Goal: Task Accomplishment & Management: Manage account settings

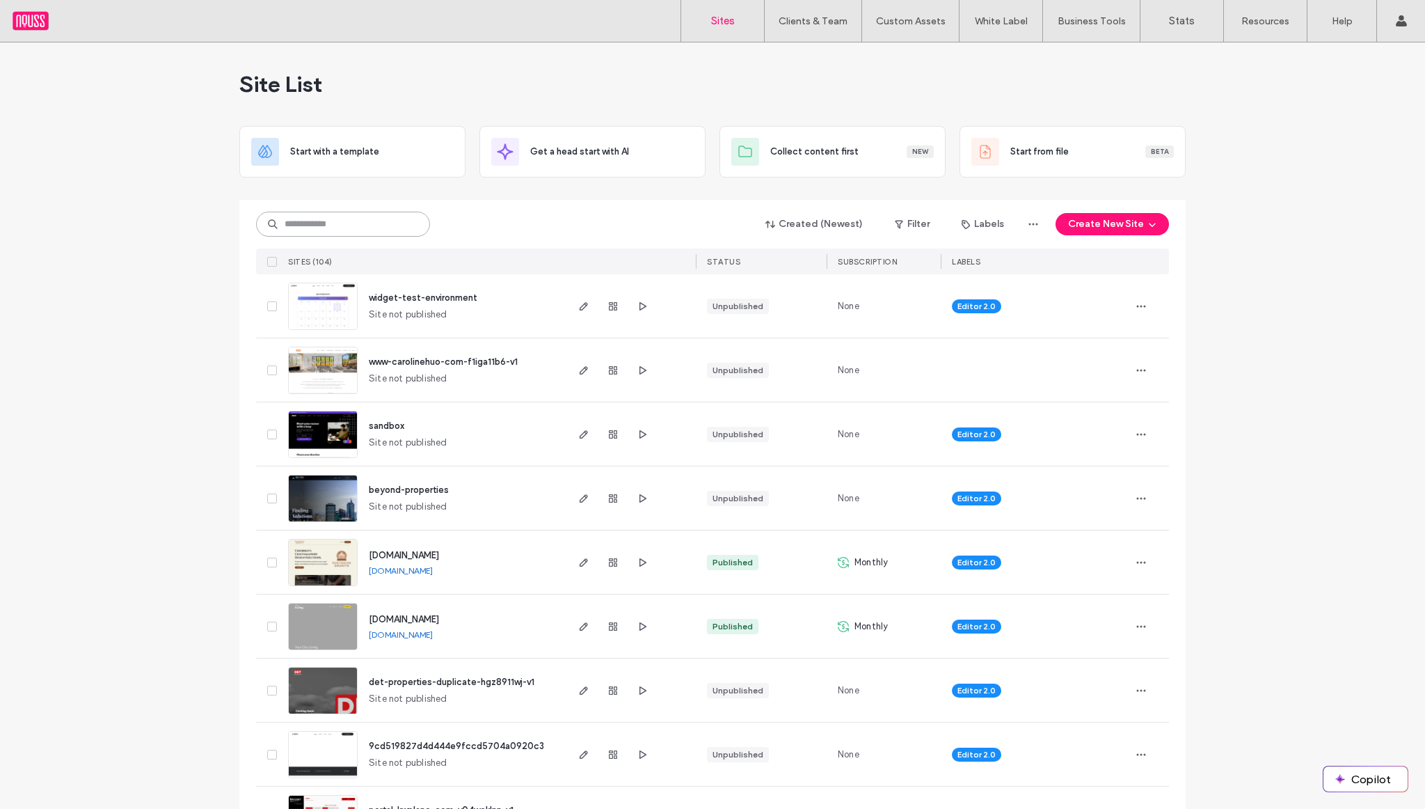
click at [381, 220] on input at bounding box center [343, 224] width 174 height 25
type input "*****"
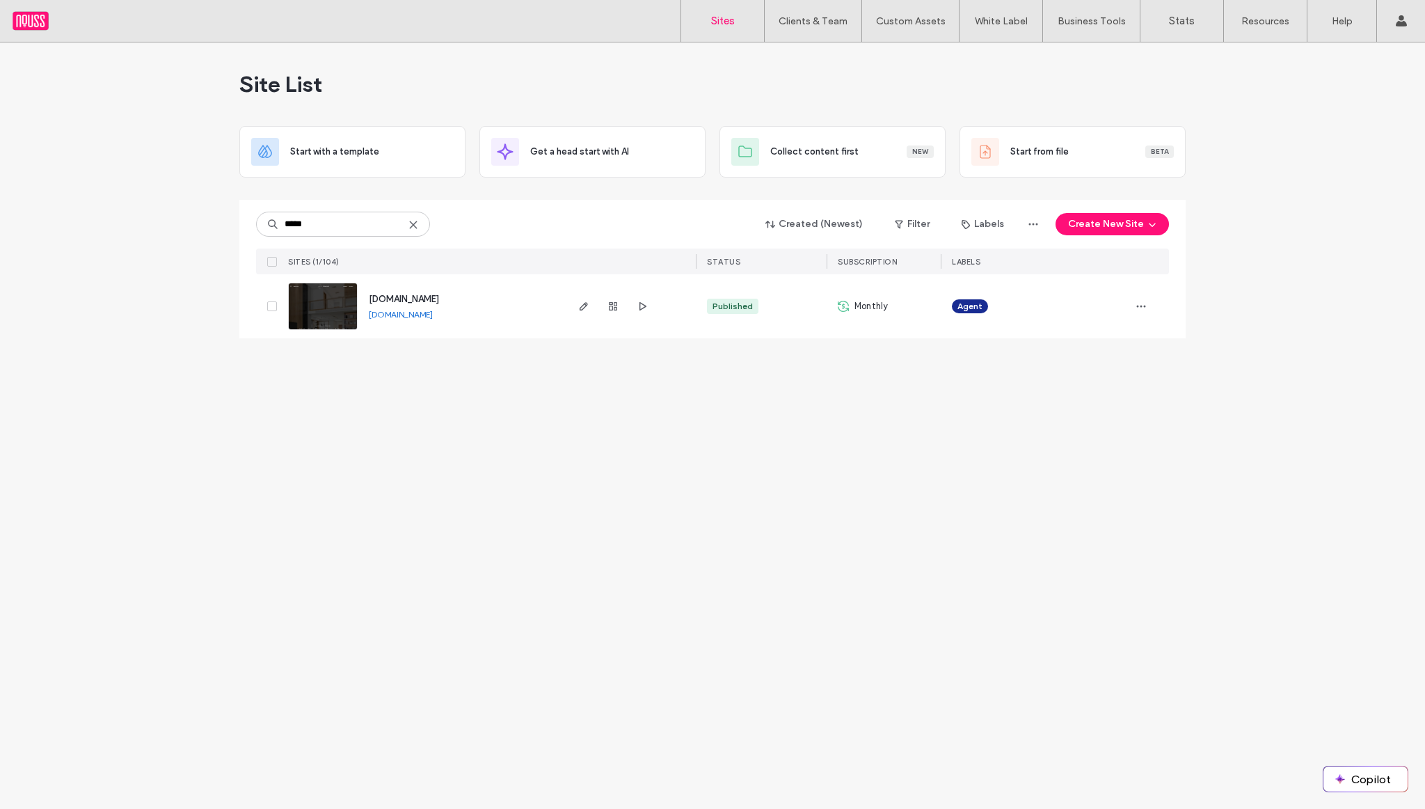
click at [397, 299] on span "[DOMAIN_NAME]" at bounding box center [404, 299] width 70 height 10
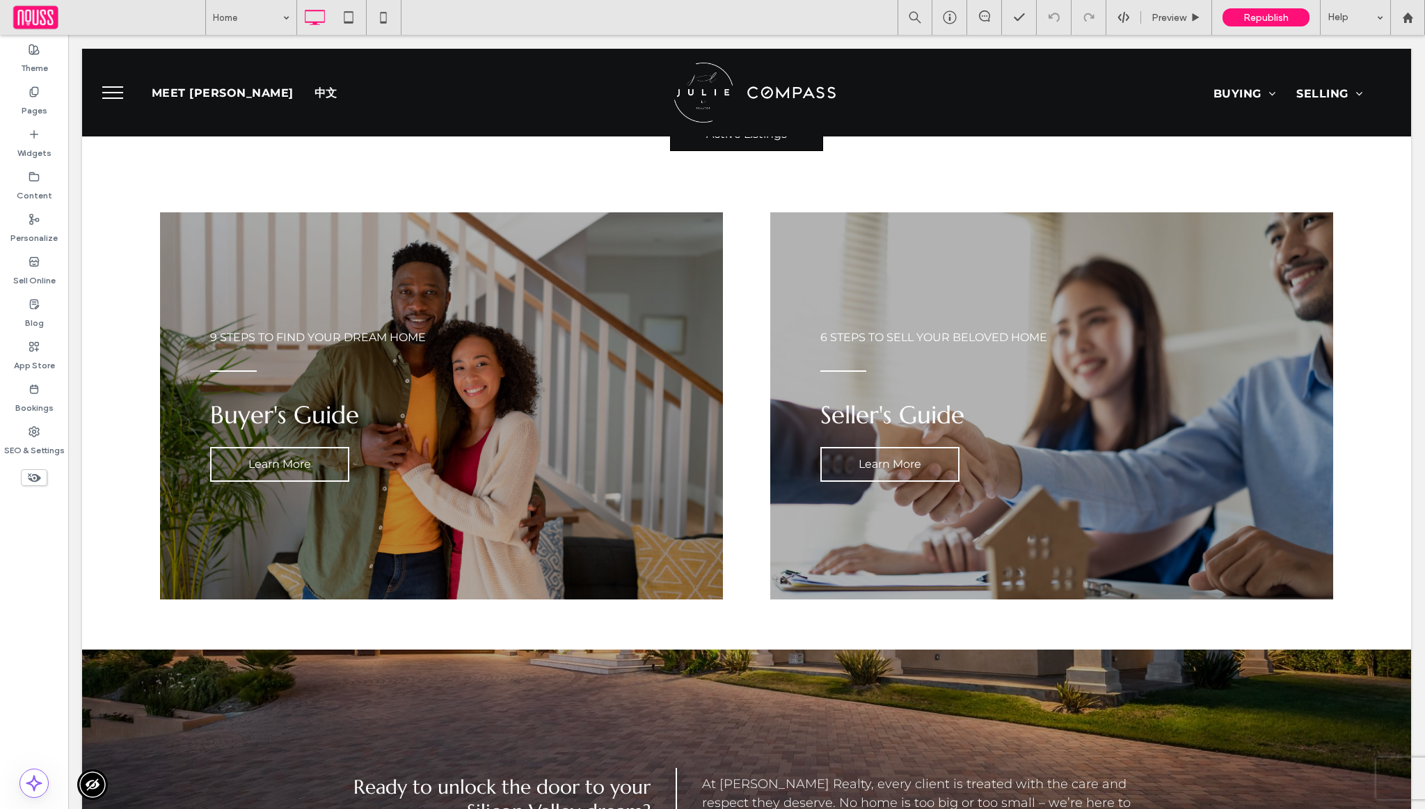
scroll to position [3296, 0]
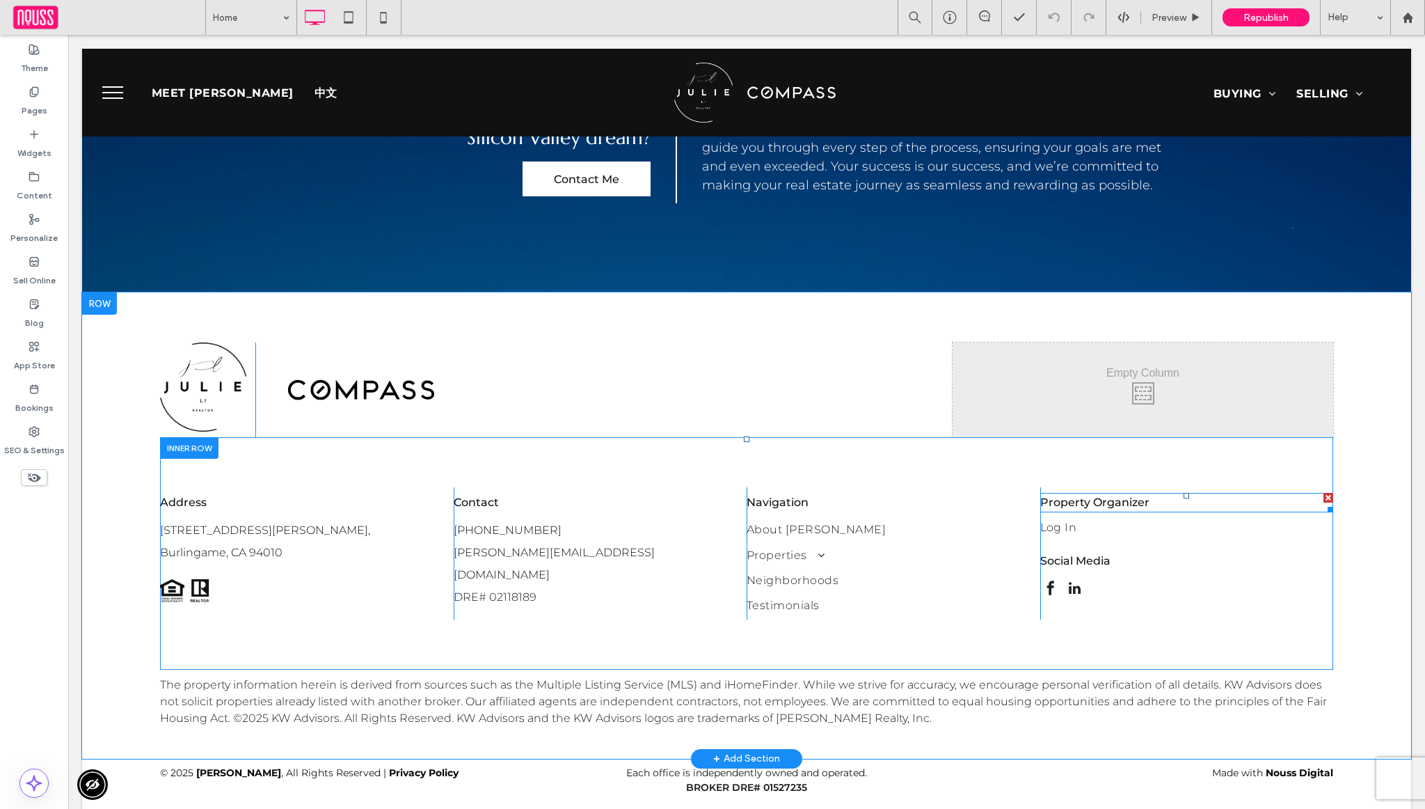
click at [1328, 493] on div at bounding box center [1329, 498] width 10 height 10
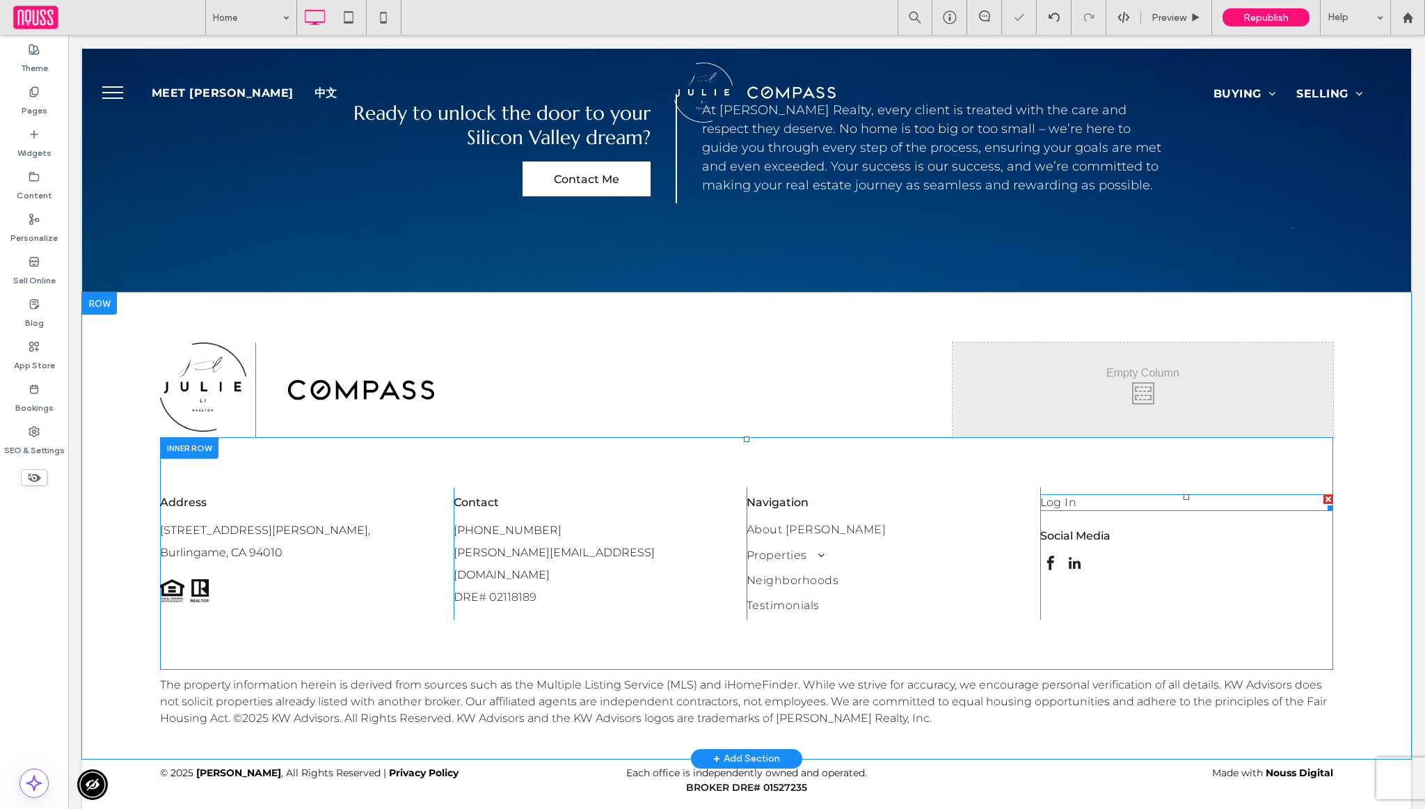
click at [1327, 494] on div at bounding box center [1329, 499] width 10 height 10
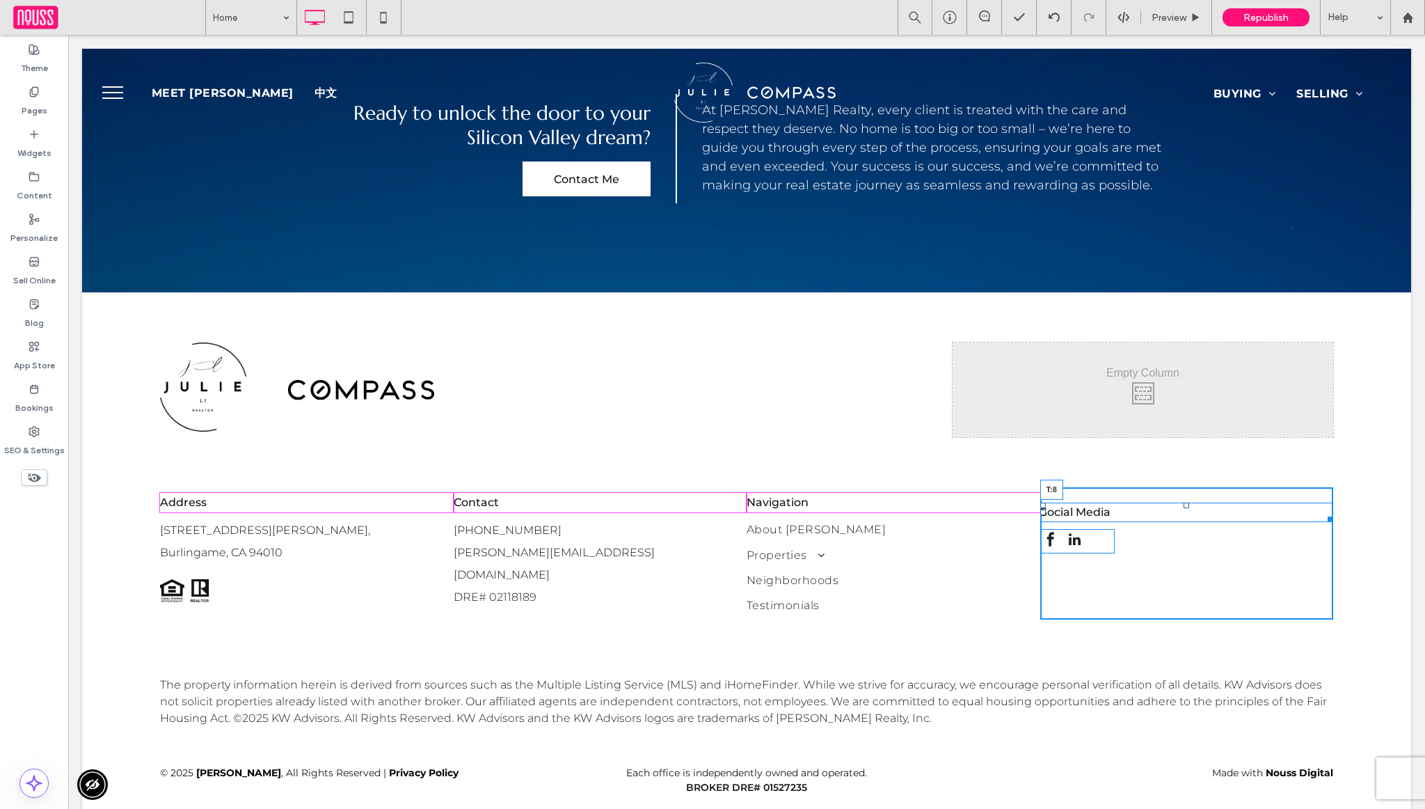
drag, startPoint x: 1185, startPoint y: 482, endPoint x: 1191, endPoint y: 469, distance: 13.7
click at [1191, 487] on div "Social Media T:8 Click To Paste" at bounding box center [1187, 553] width 294 height 132
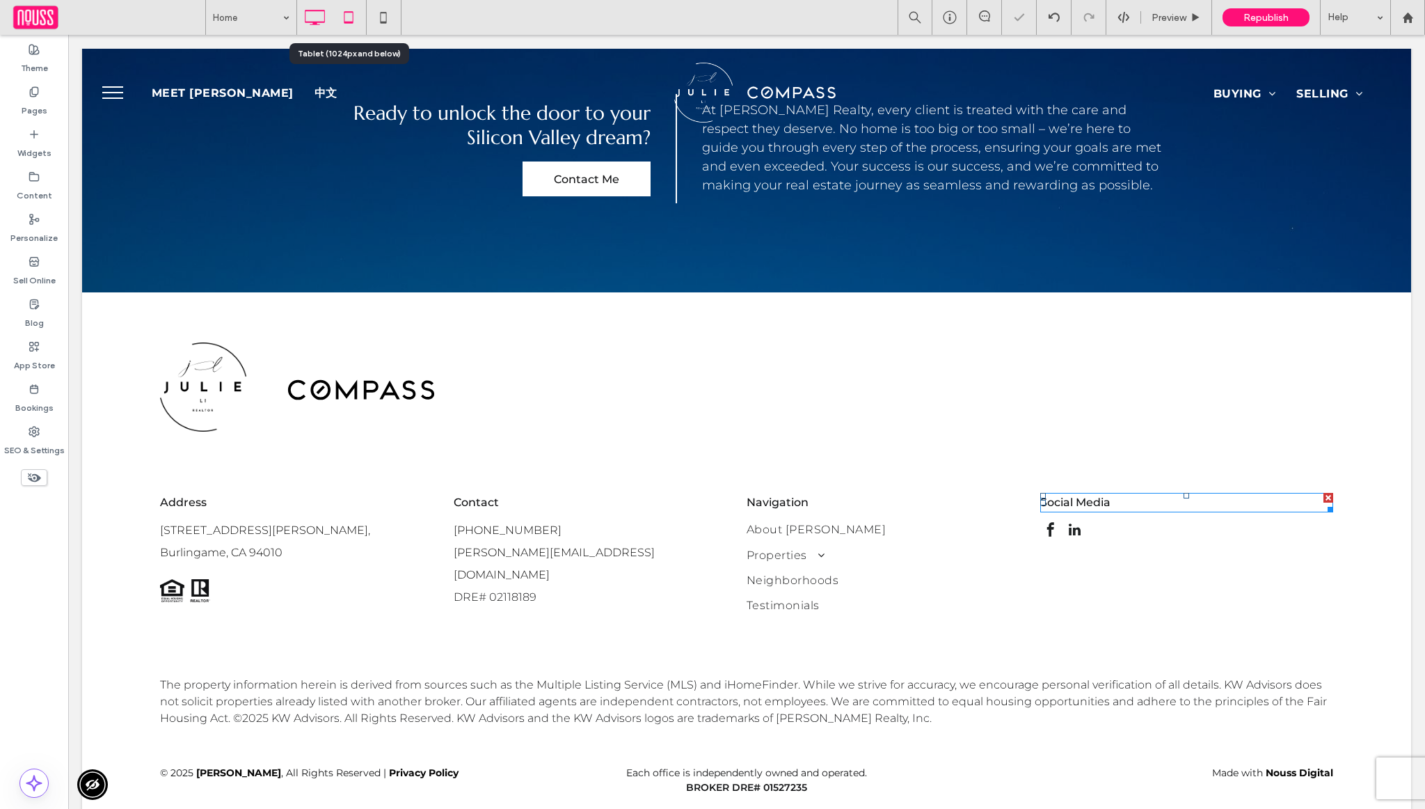
click at [351, 24] on icon at bounding box center [349, 17] width 28 height 28
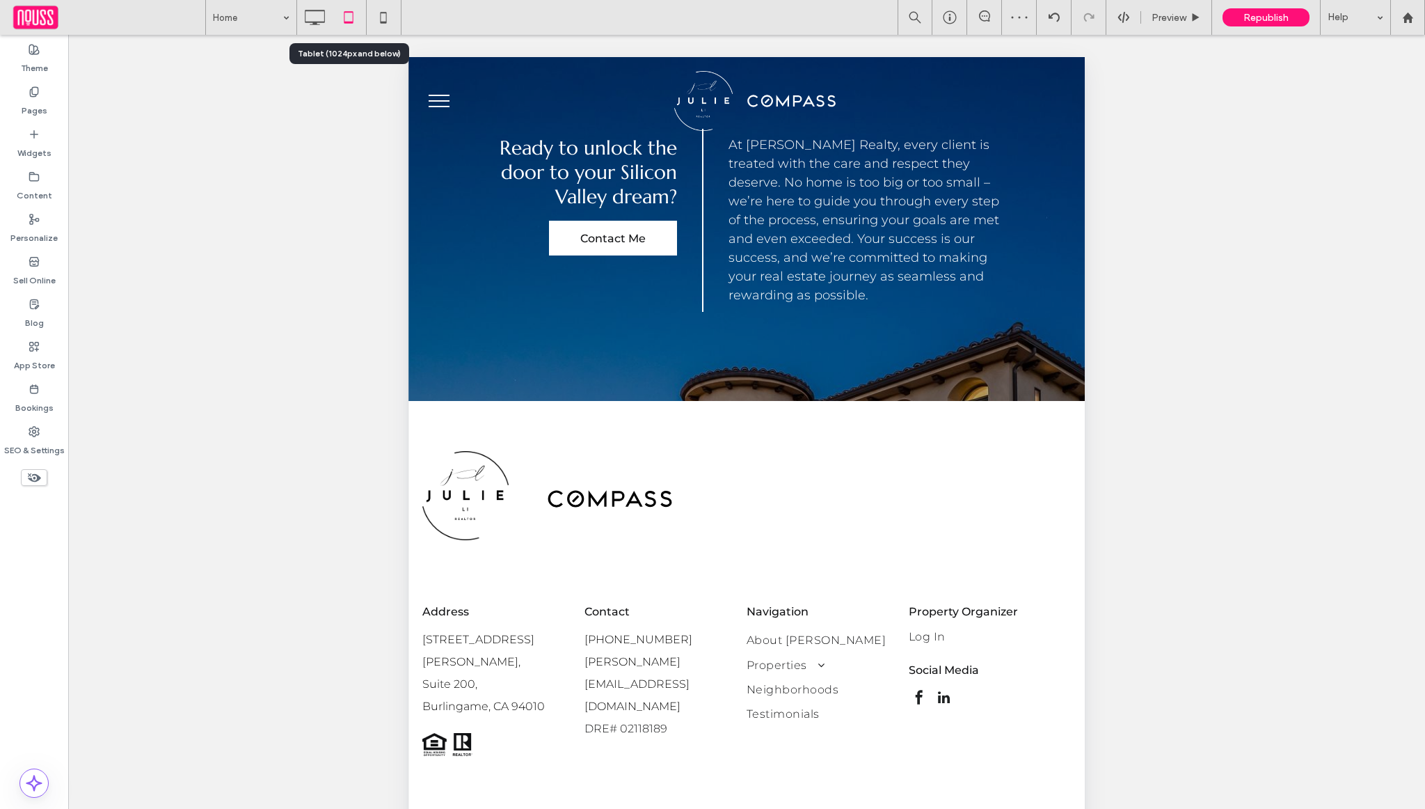
scroll to position [3272, 0]
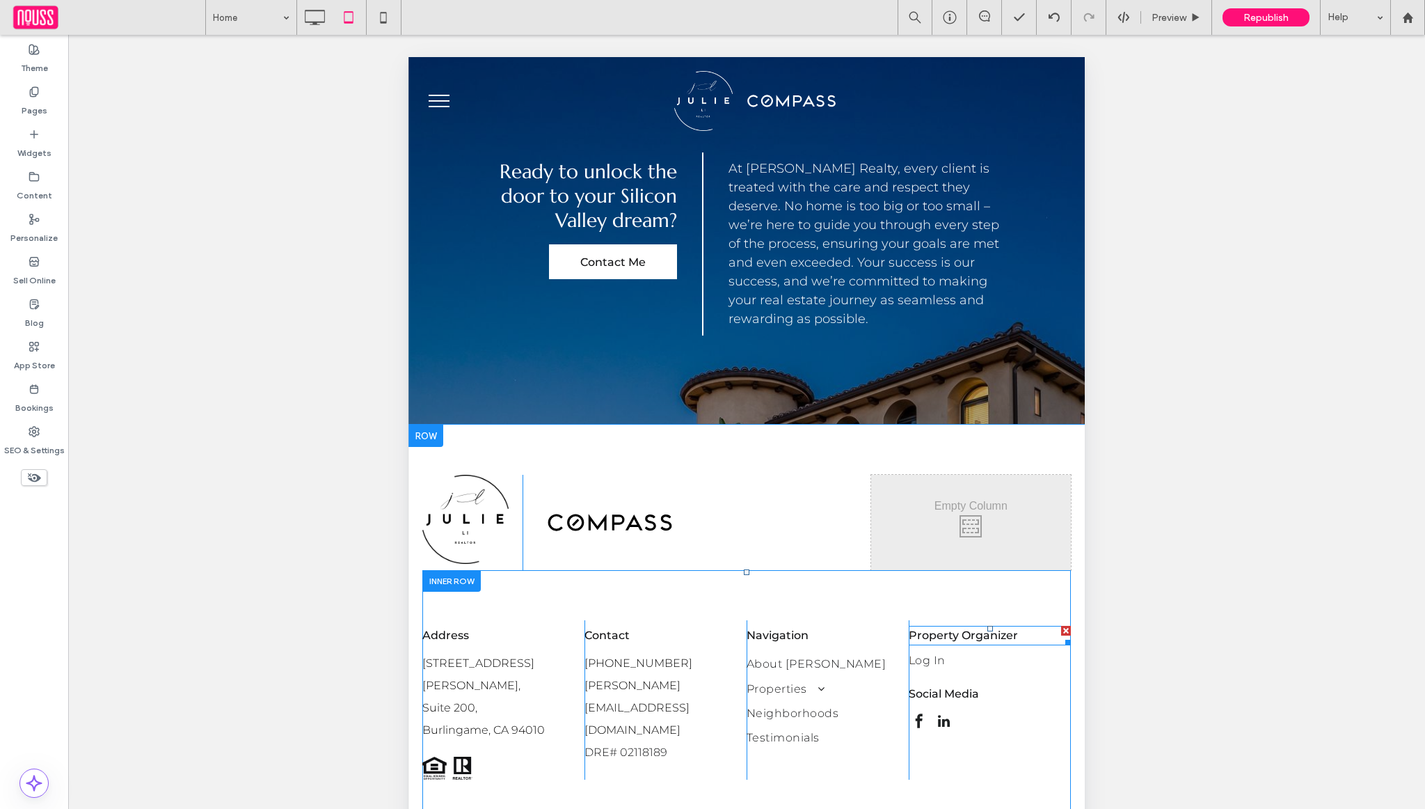
click at [1068, 626] on div at bounding box center [1066, 631] width 10 height 10
click at [1067, 620] on div at bounding box center [1066, 625] width 10 height 10
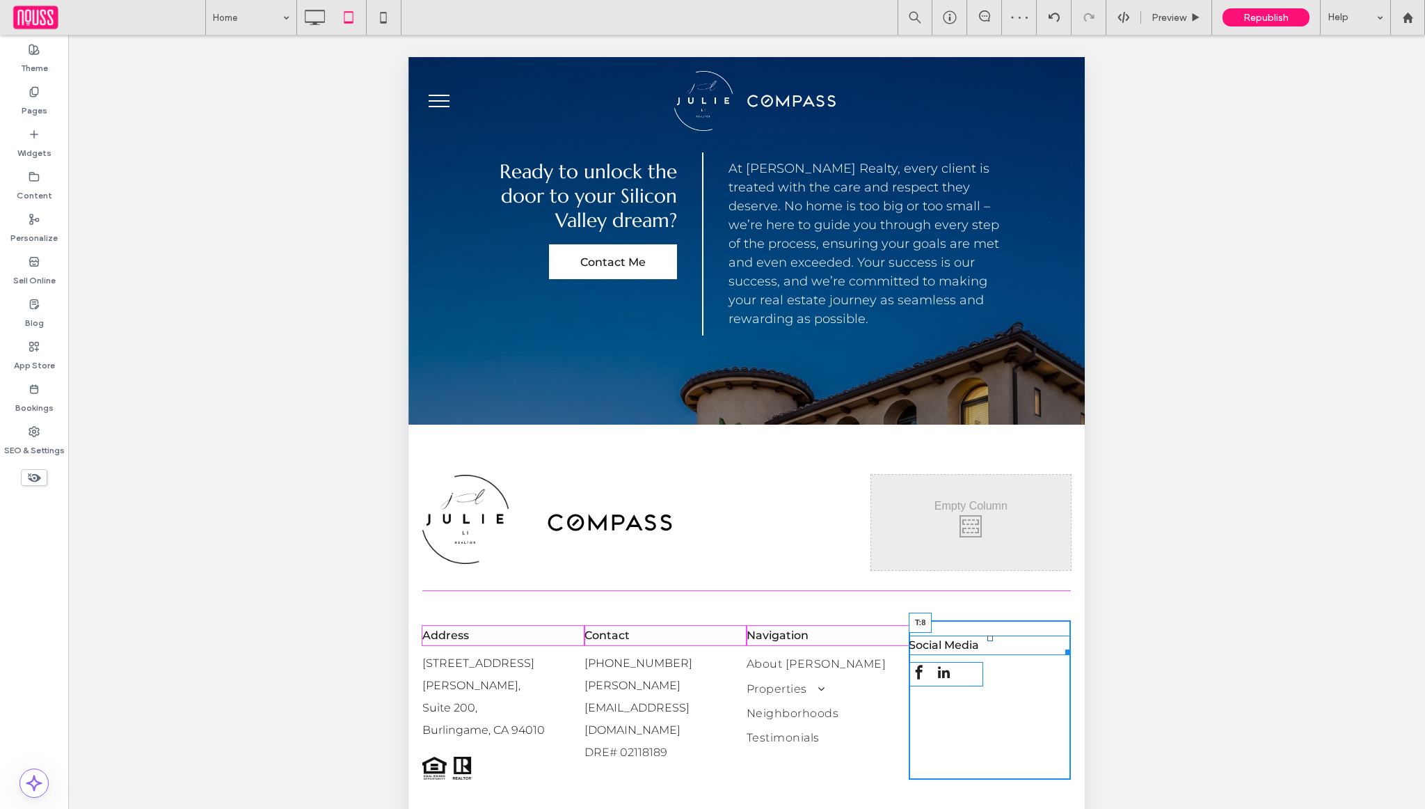
drag, startPoint x: 987, startPoint y: 602, endPoint x: 995, endPoint y: 591, distance: 13.9
click at [995, 635] on div "Social Media T:8" at bounding box center [990, 644] width 162 height 19
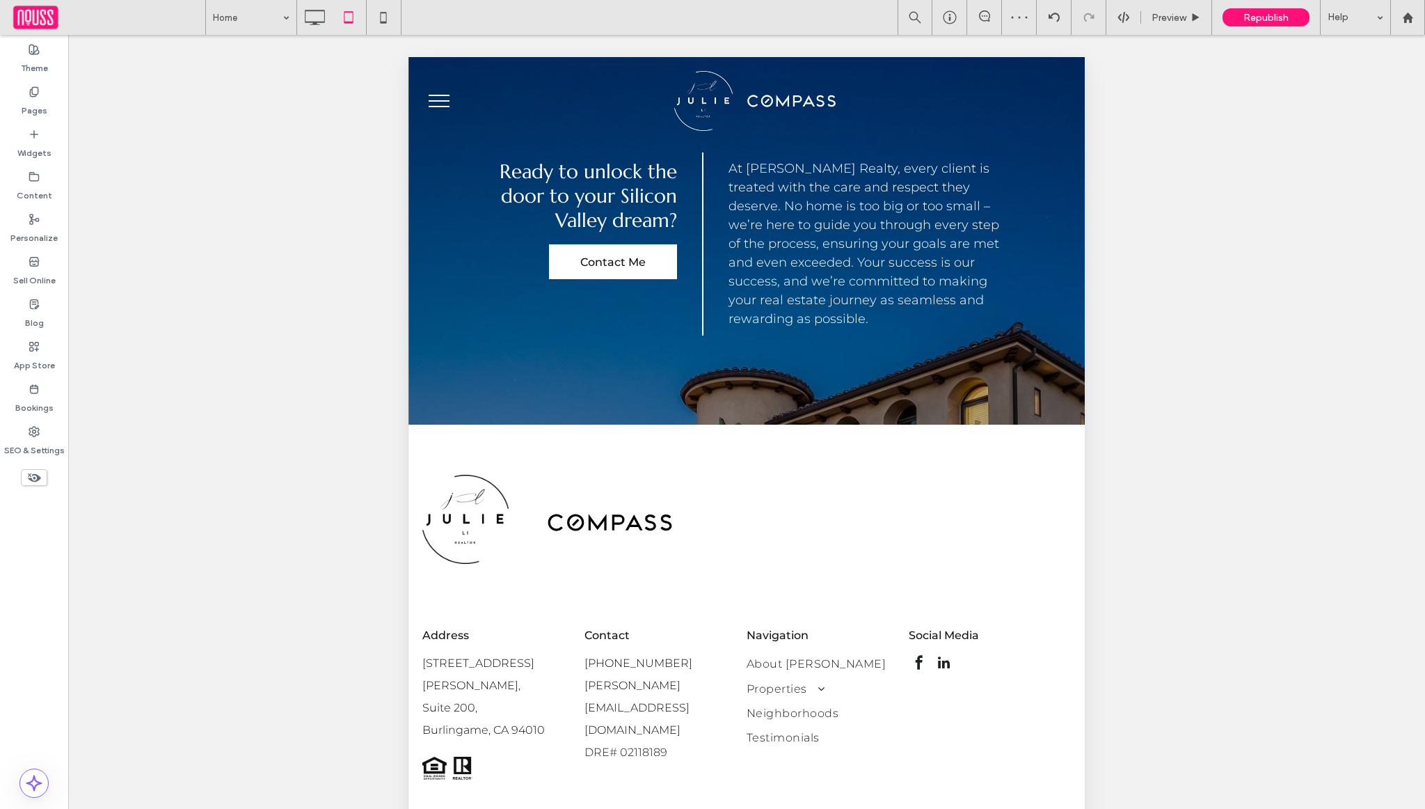
scroll to position [0, 0]
click at [383, 15] on icon at bounding box center [384, 17] width 28 height 28
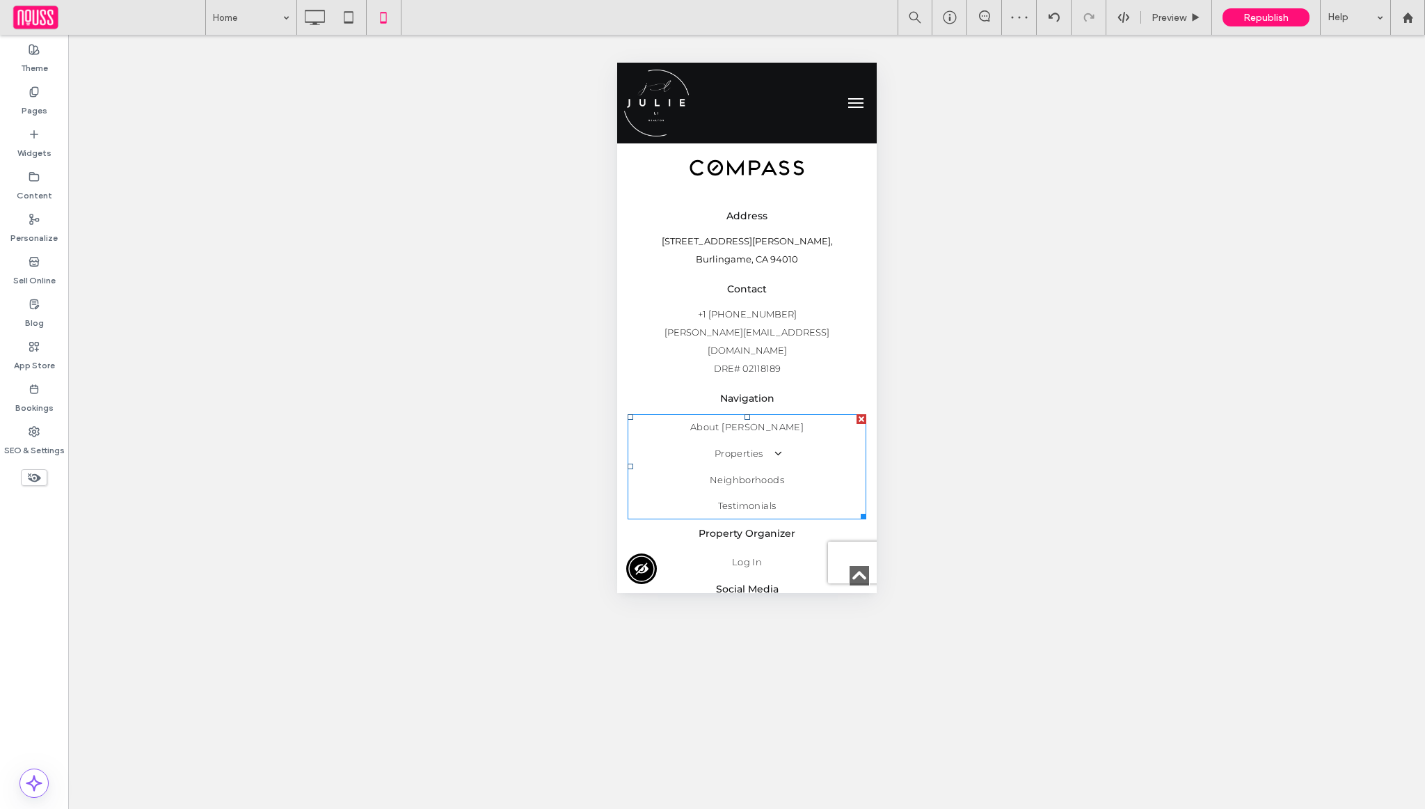
scroll to position [3635, 0]
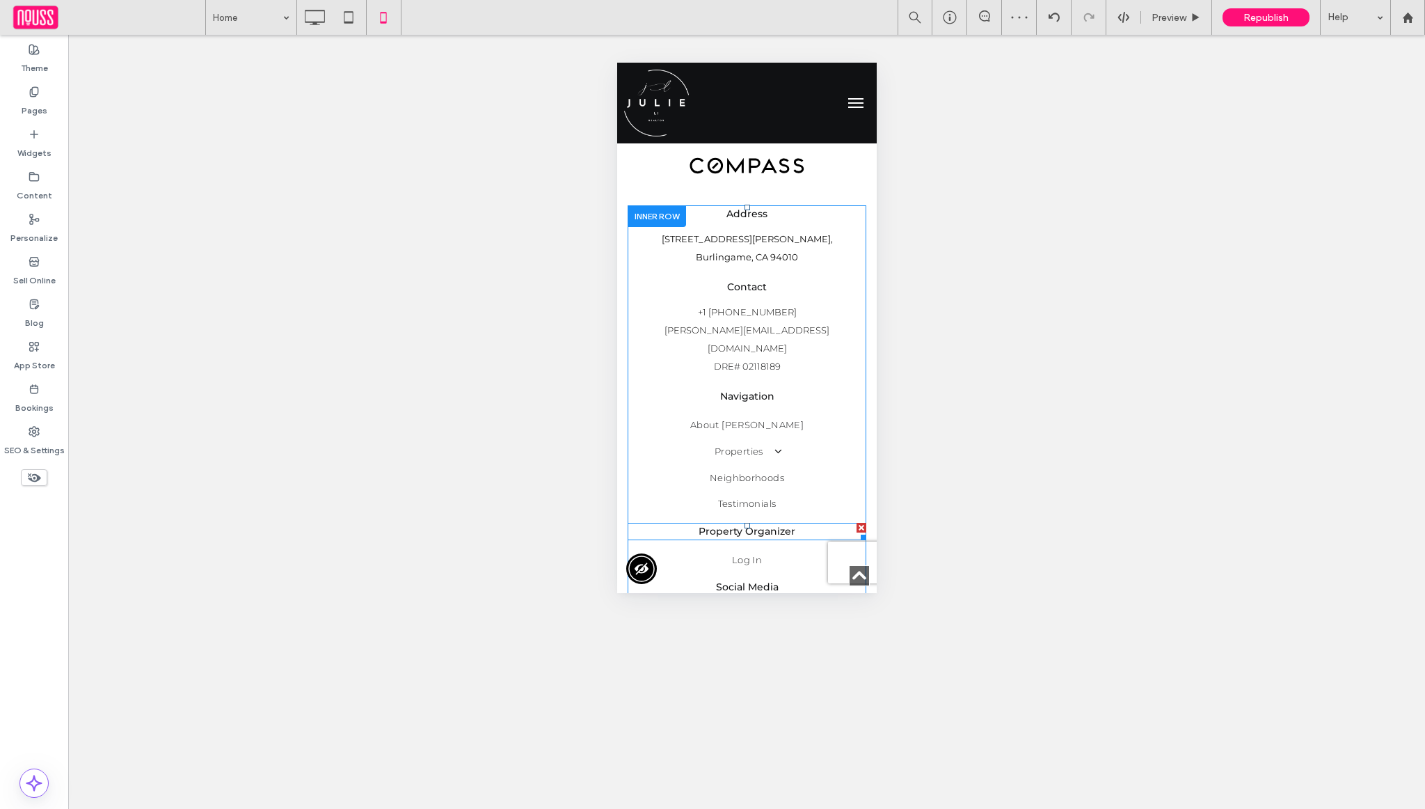
click at [858, 530] on div at bounding box center [860, 535] width 10 height 10
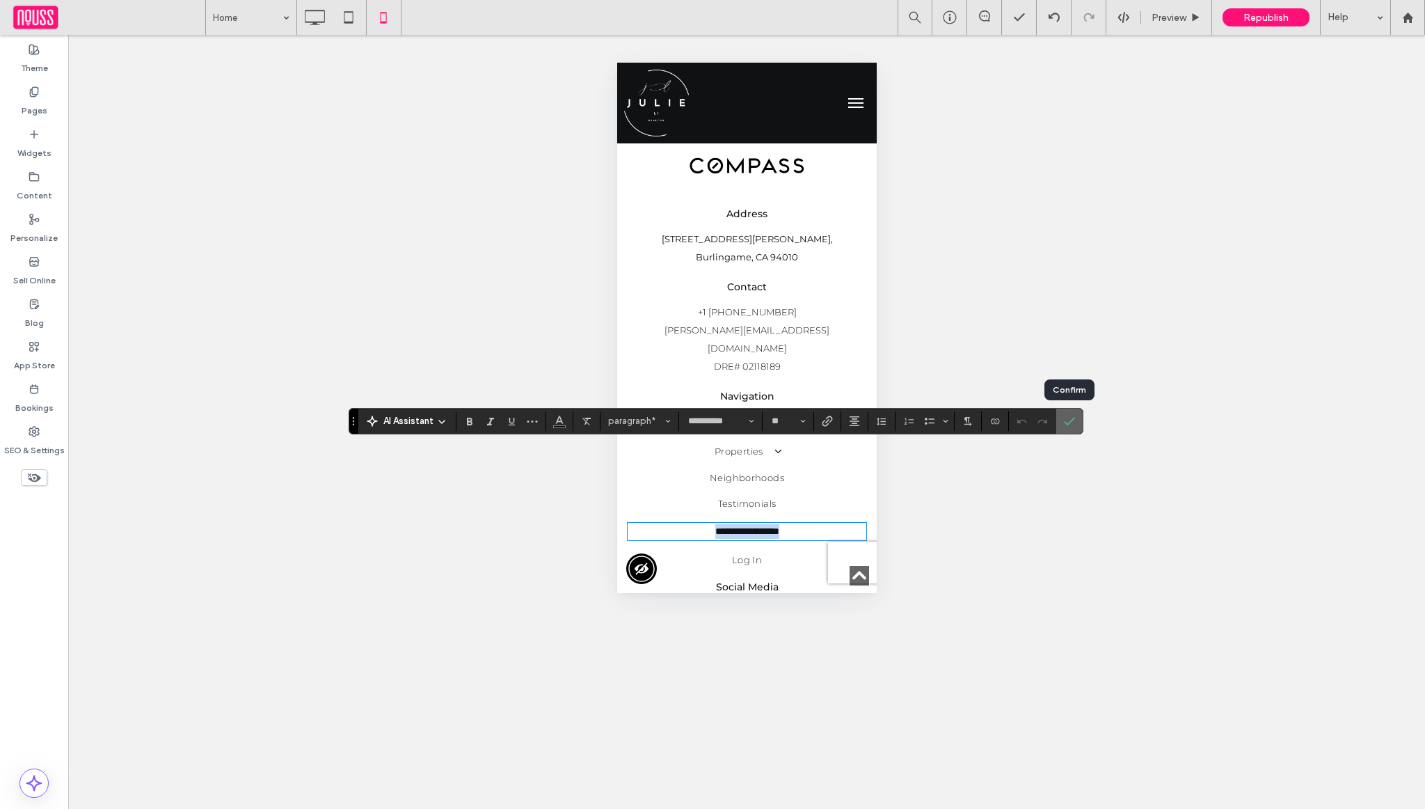
scroll to position [0, 239]
click at [1070, 418] on icon "Confirm" at bounding box center [1069, 420] width 11 height 11
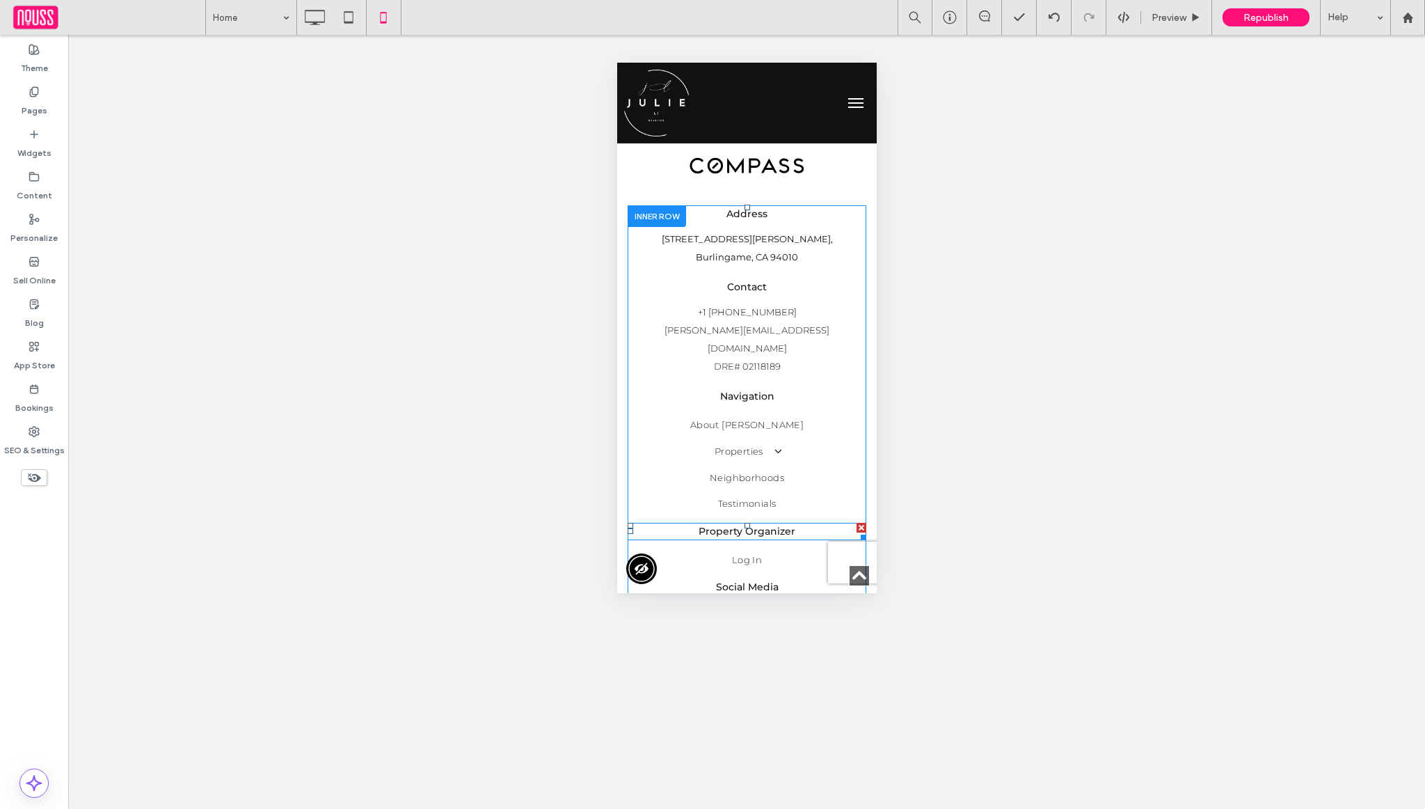
click at [859, 523] on div at bounding box center [861, 528] width 10 height 10
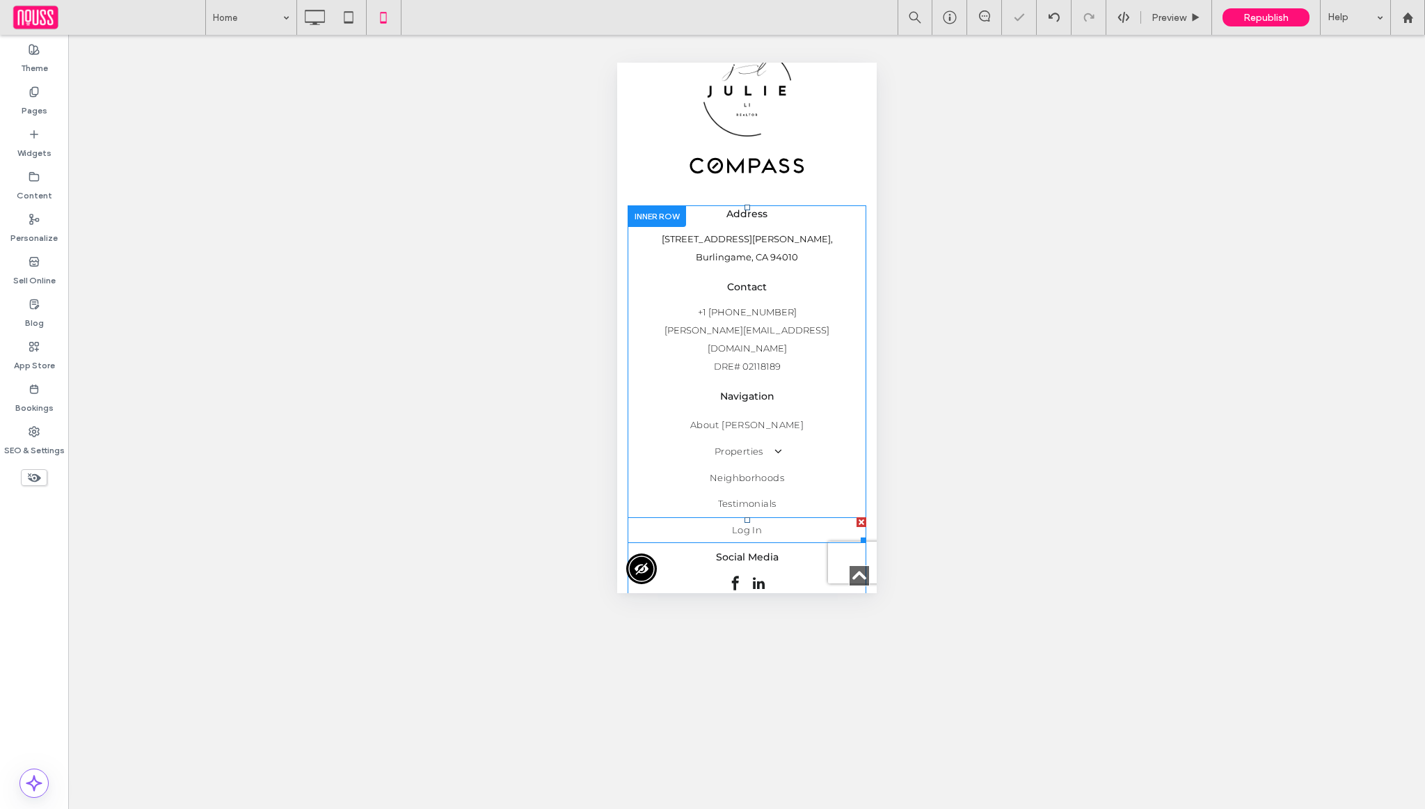
click at [859, 517] on div at bounding box center [861, 522] width 10 height 10
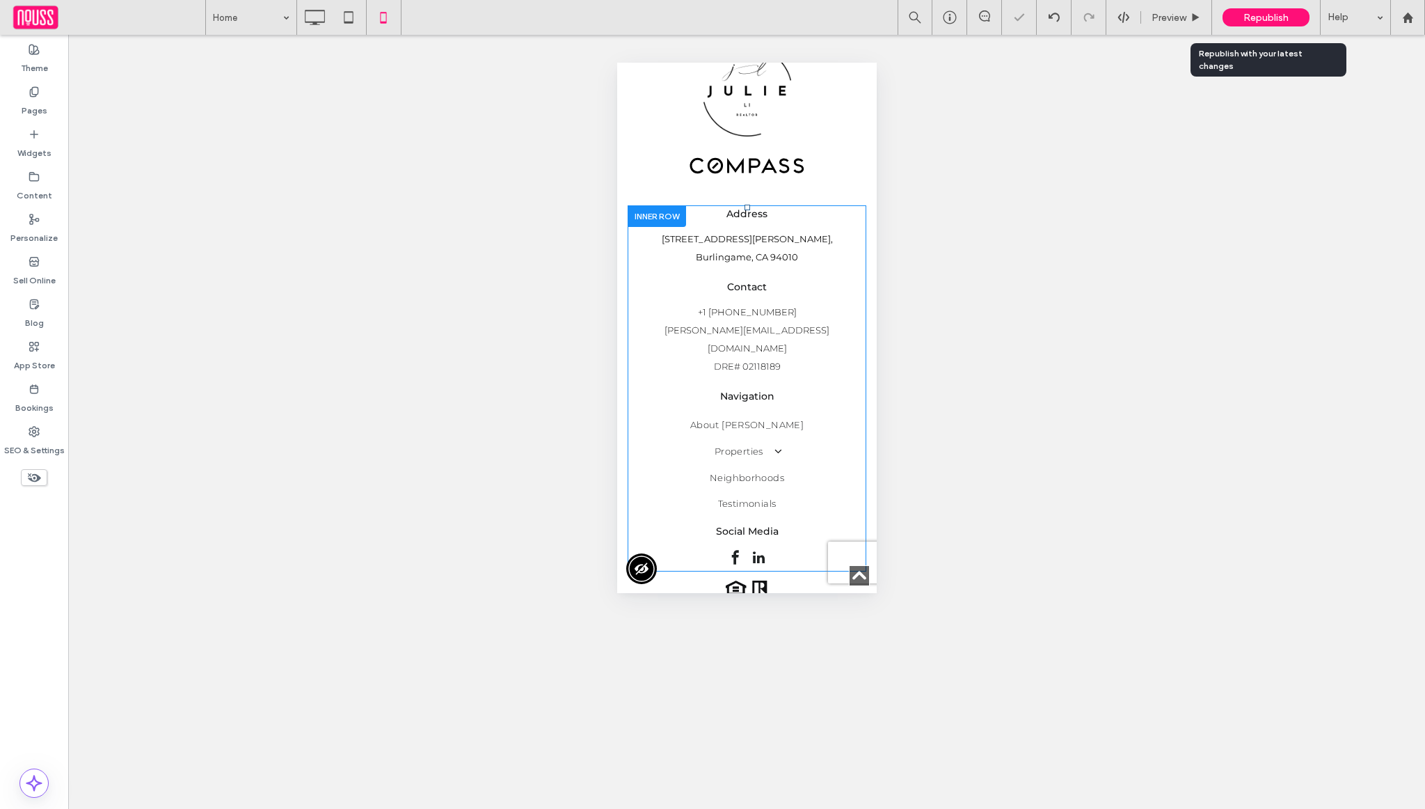
click at [1271, 21] on span "Republish" at bounding box center [1266, 18] width 45 height 12
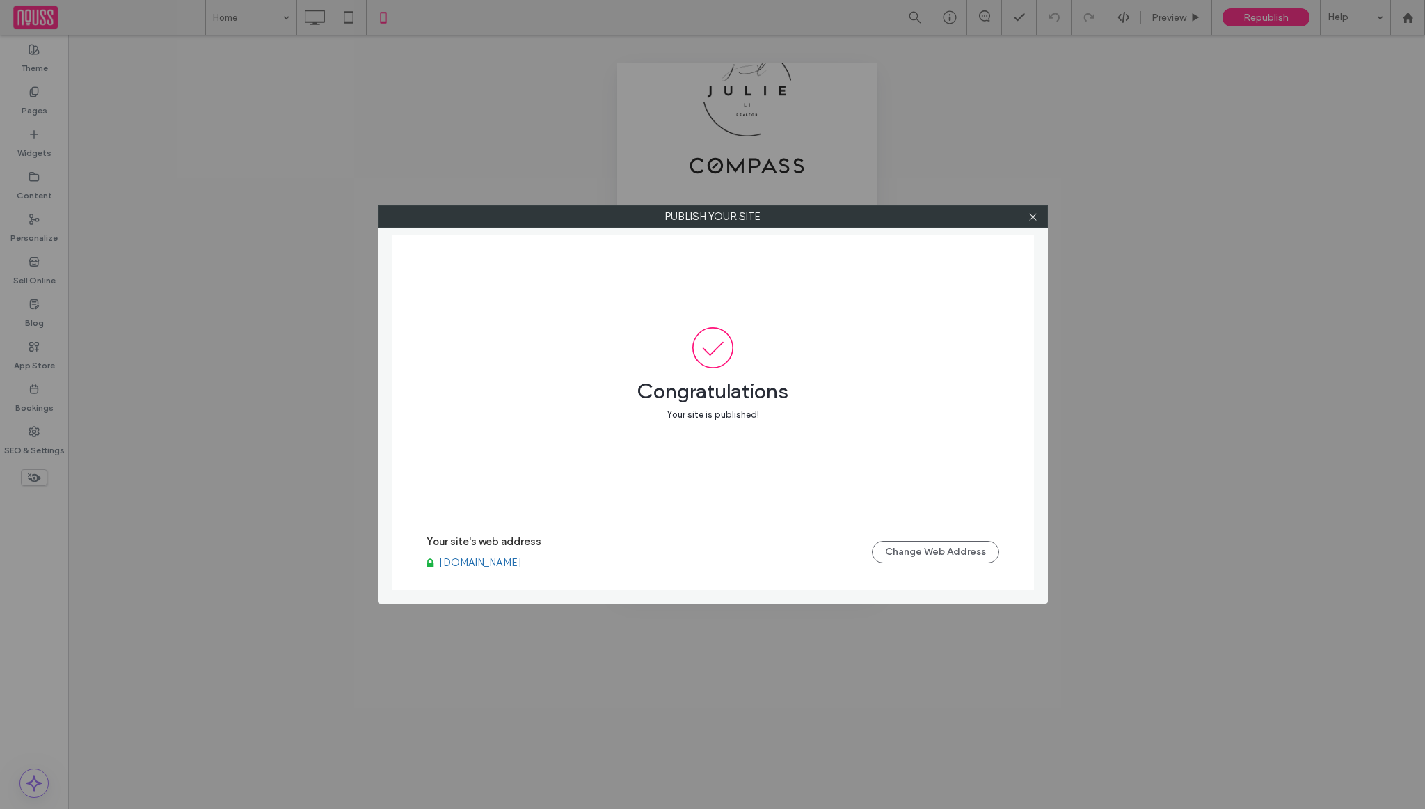
scroll to position [0, 0]
click at [1040, 219] on div at bounding box center [1033, 216] width 21 height 21
click at [1032, 219] on icon at bounding box center [1033, 217] width 10 height 10
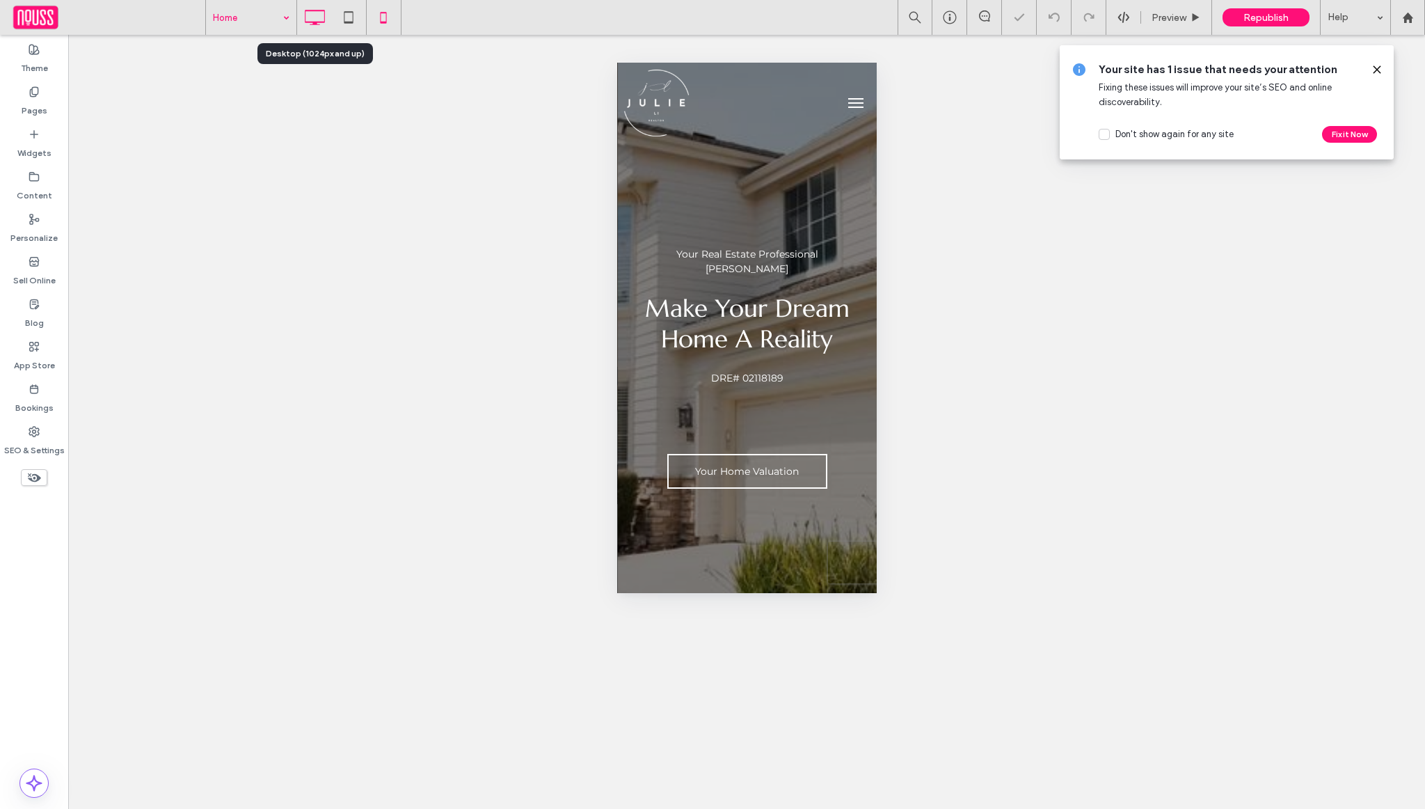
click at [315, 17] on icon at bounding box center [315, 17] width 28 height 28
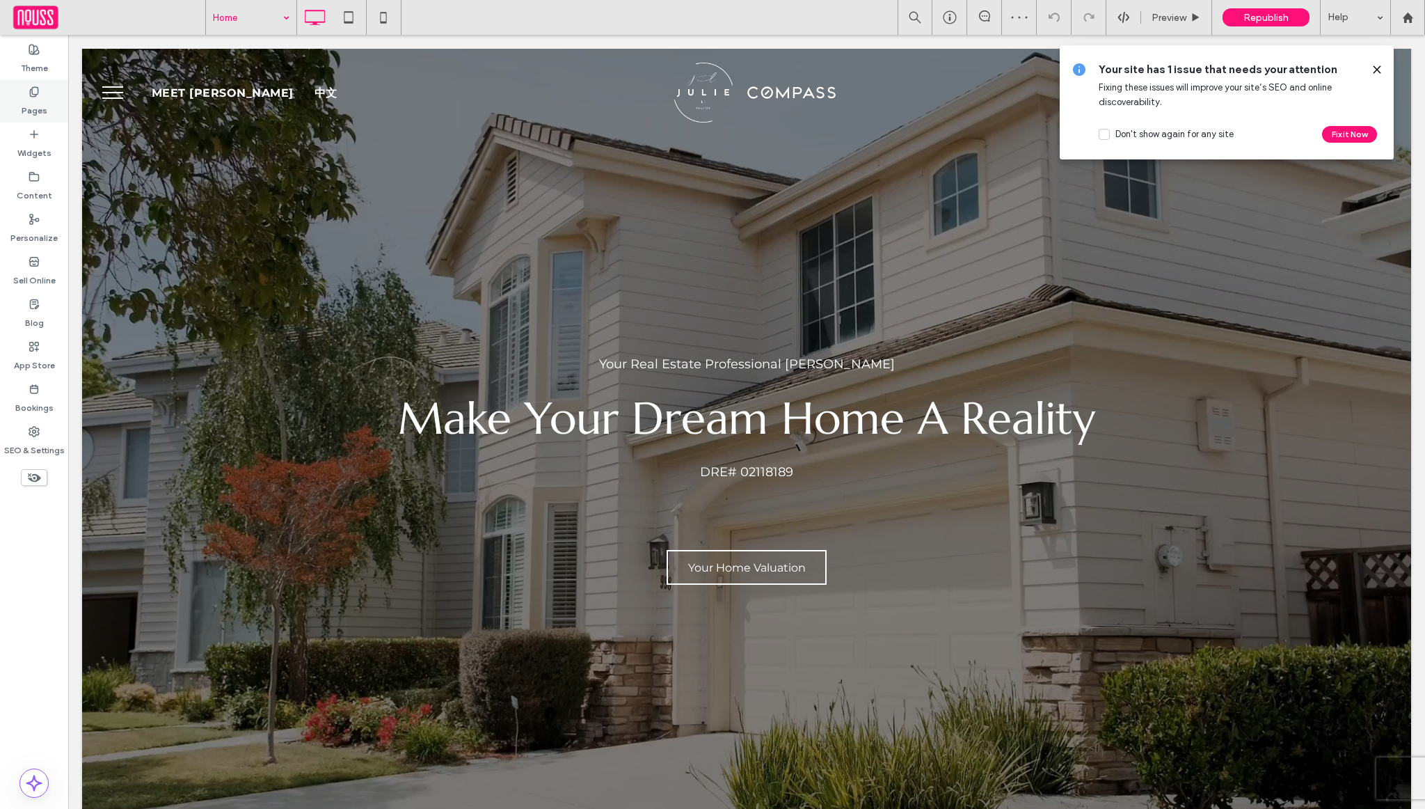
click at [50, 105] on div "Pages" at bounding box center [34, 101] width 68 height 42
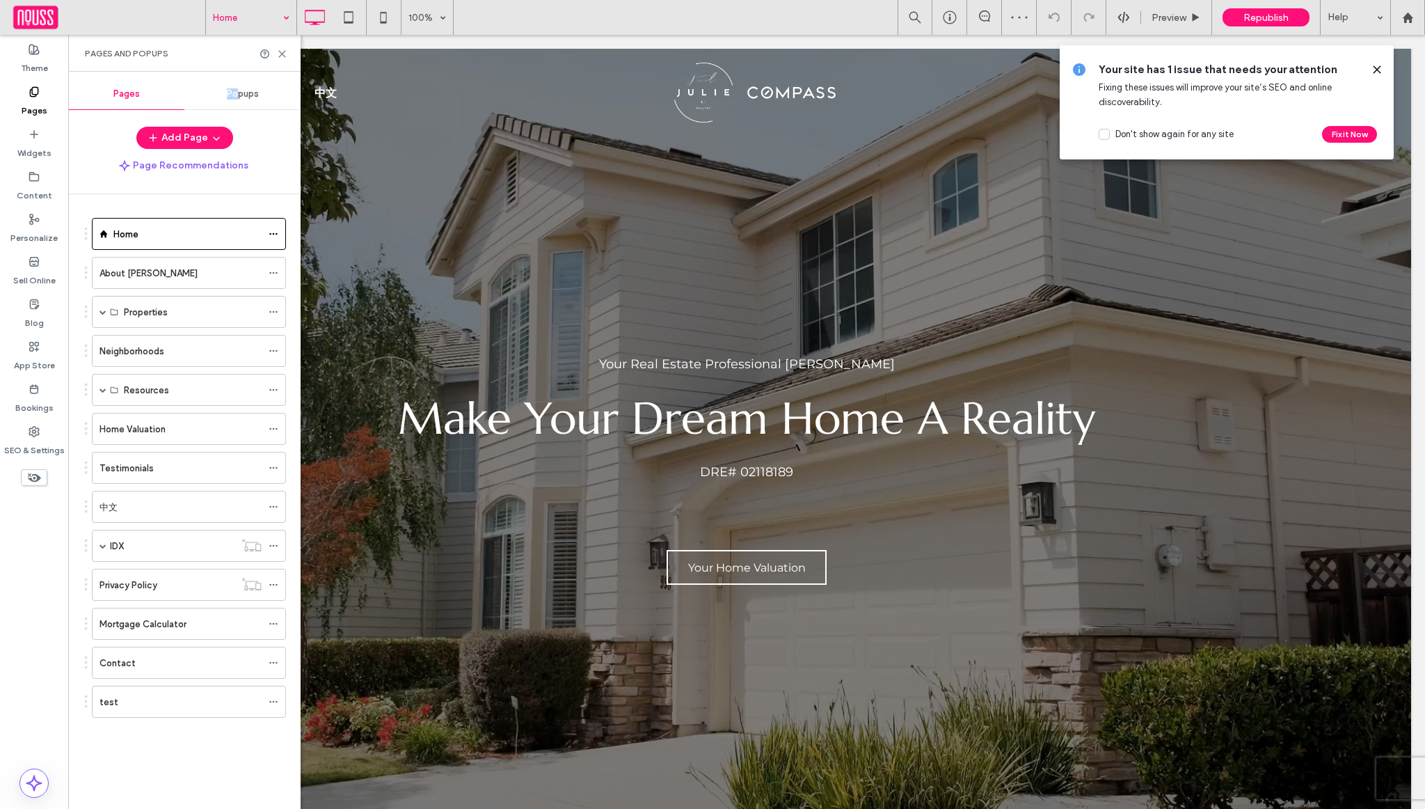
click at [236, 89] on div "Popups" at bounding box center [242, 94] width 116 height 31
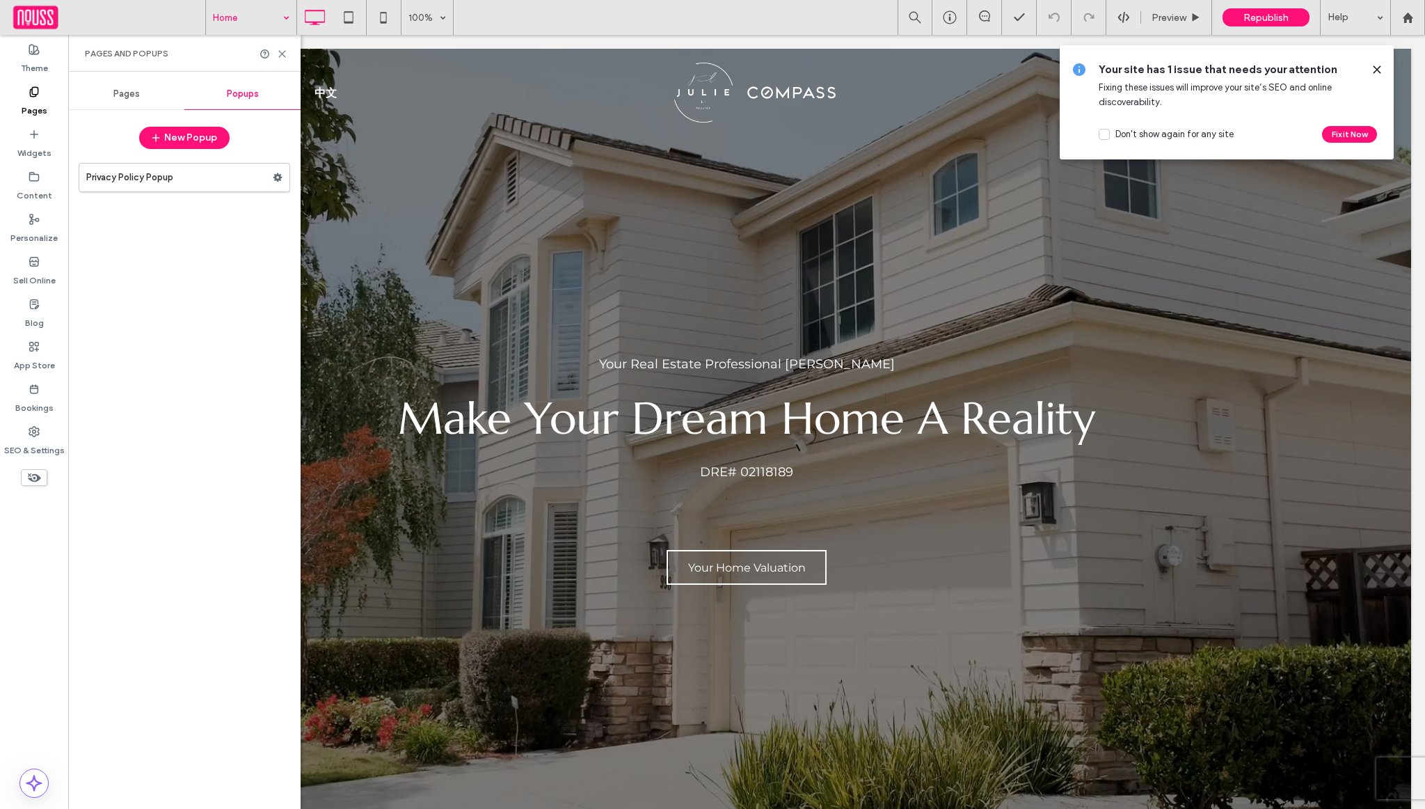
click at [132, 100] on div "Pages" at bounding box center [126, 94] width 116 height 31
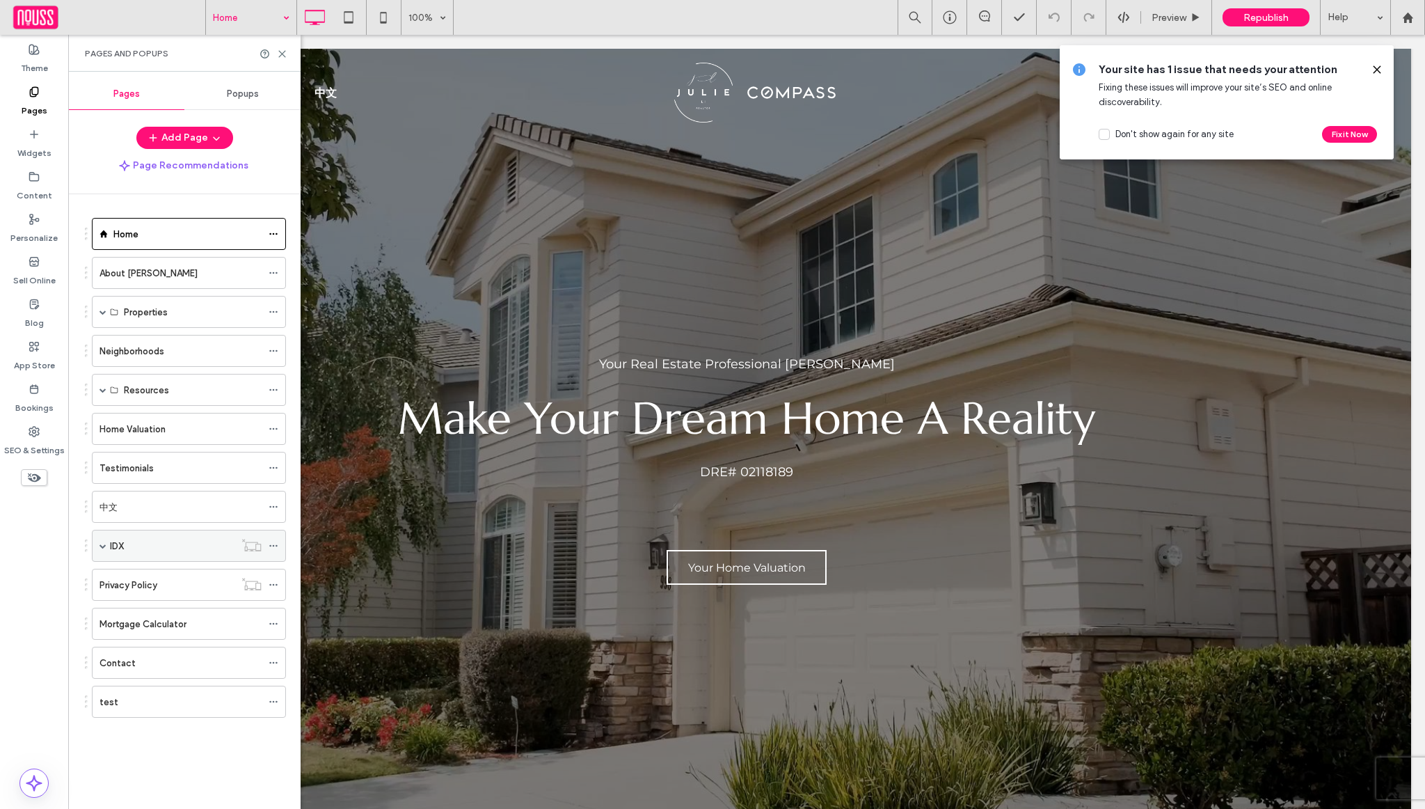
click at [99, 543] on div "IDX" at bounding box center [189, 546] width 194 height 32
click at [167, 420] on div "Home Valuation" at bounding box center [181, 428] width 162 height 31
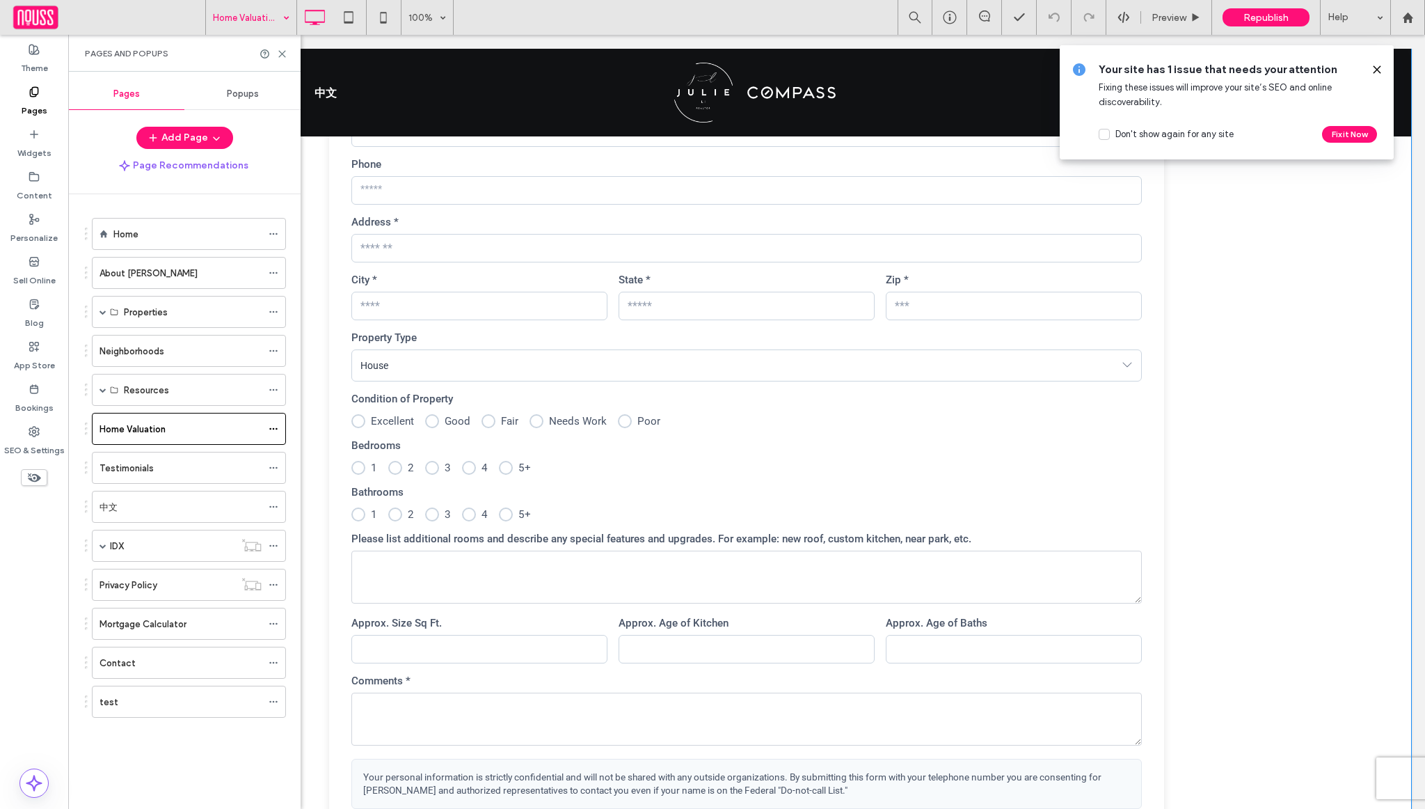
scroll to position [822, 0]
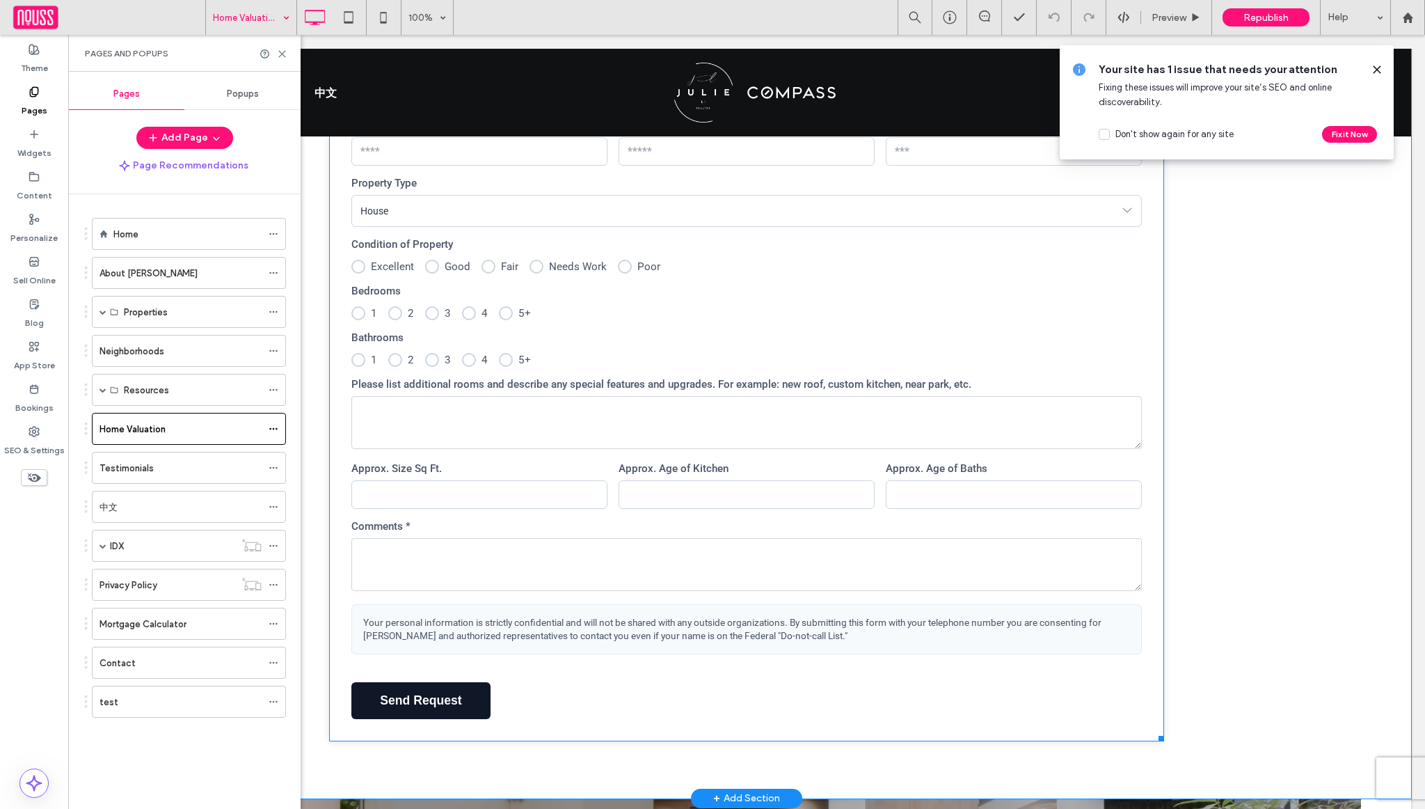
click at [733, 467] on span at bounding box center [746, 283] width 835 height 916
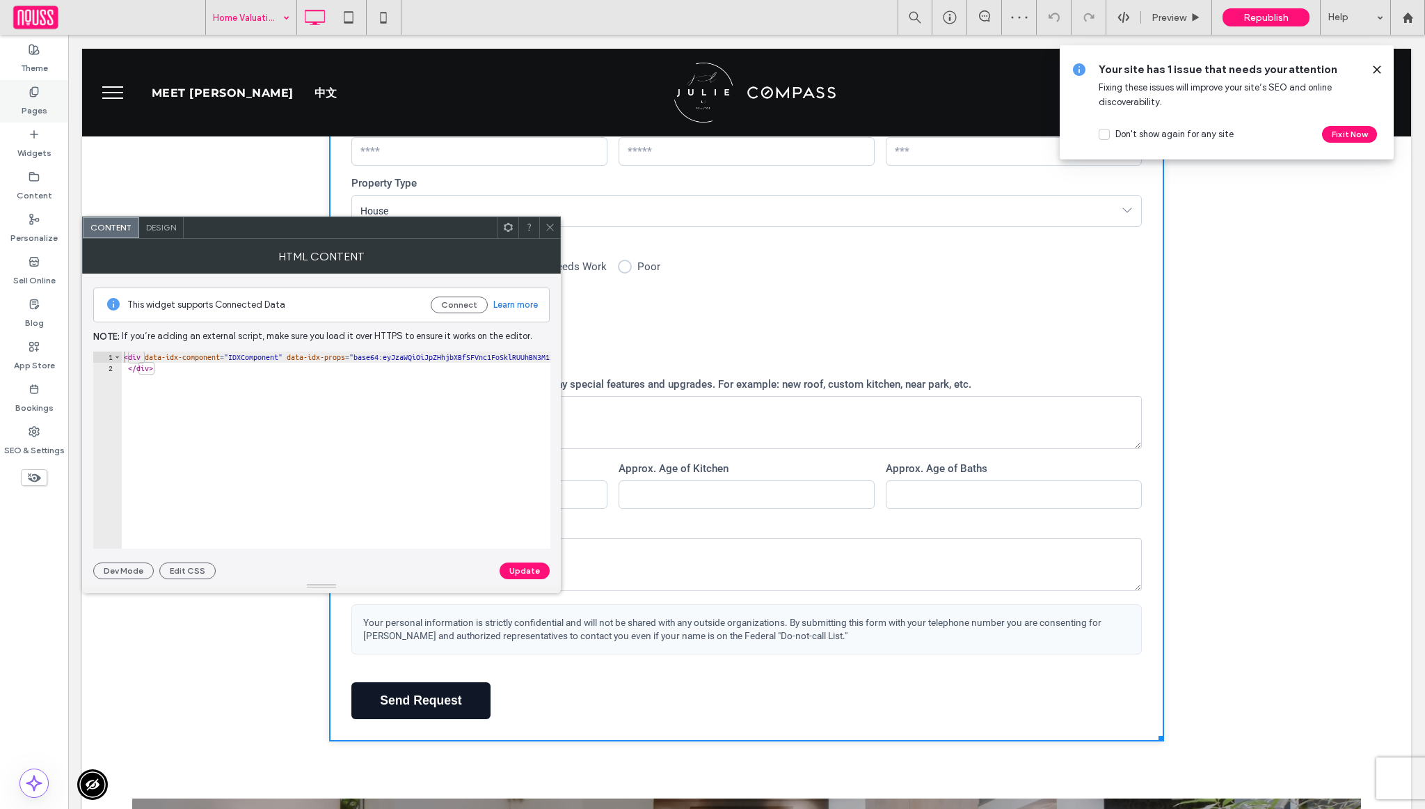
click at [29, 106] on label "Pages" at bounding box center [35, 106] width 26 height 19
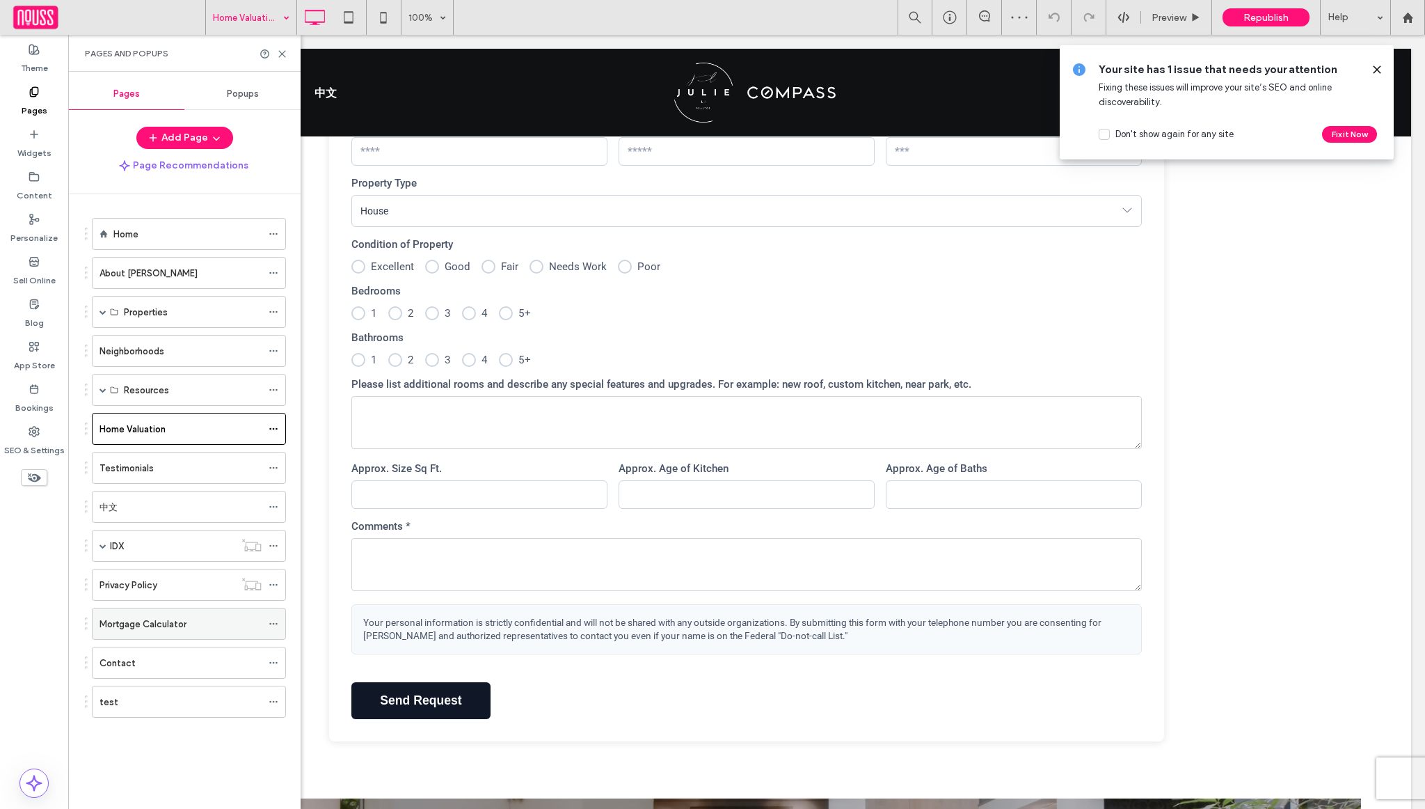
click at [180, 621] on label "Mortgage Calculator" at bounding box center [143, 624] width 87 height 24
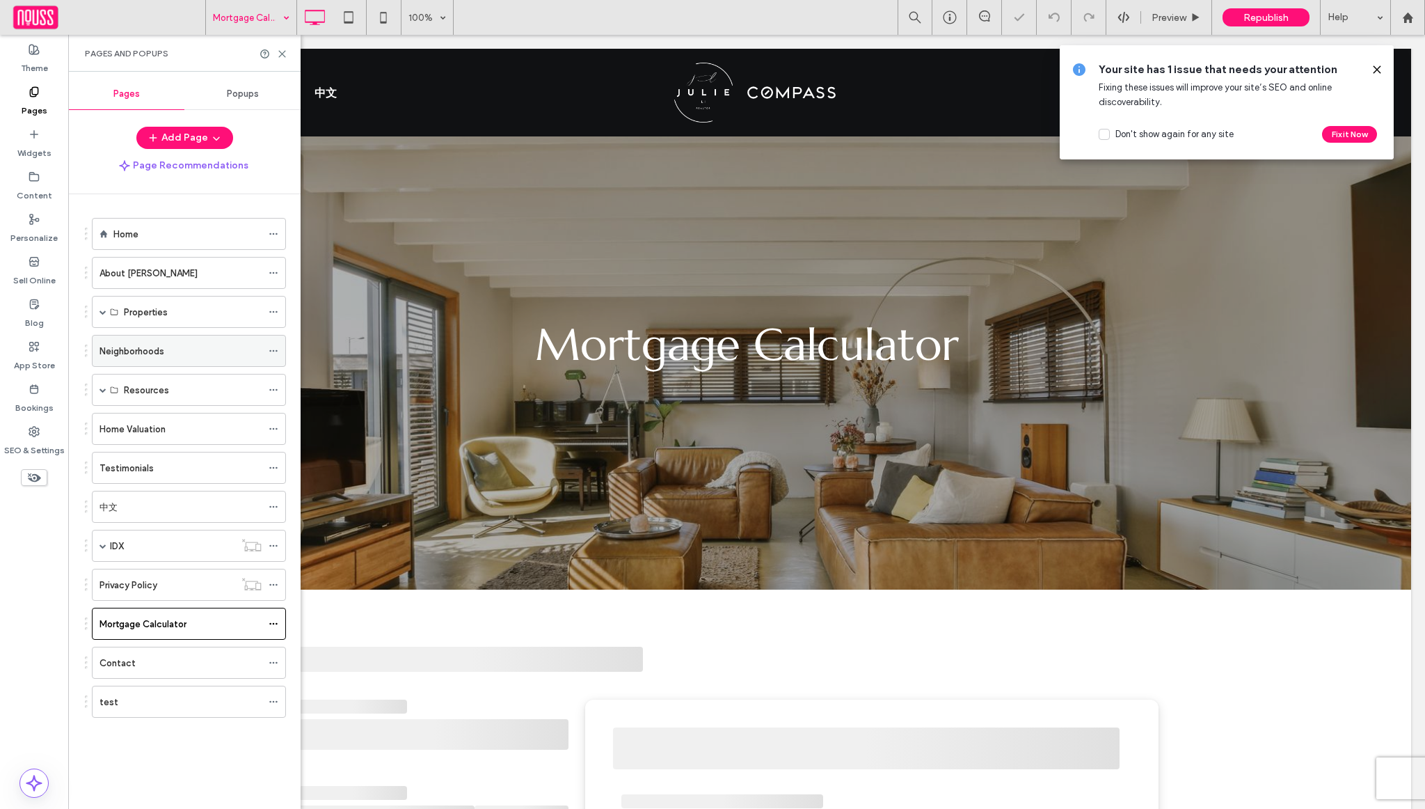
scroll to position [396, 0]
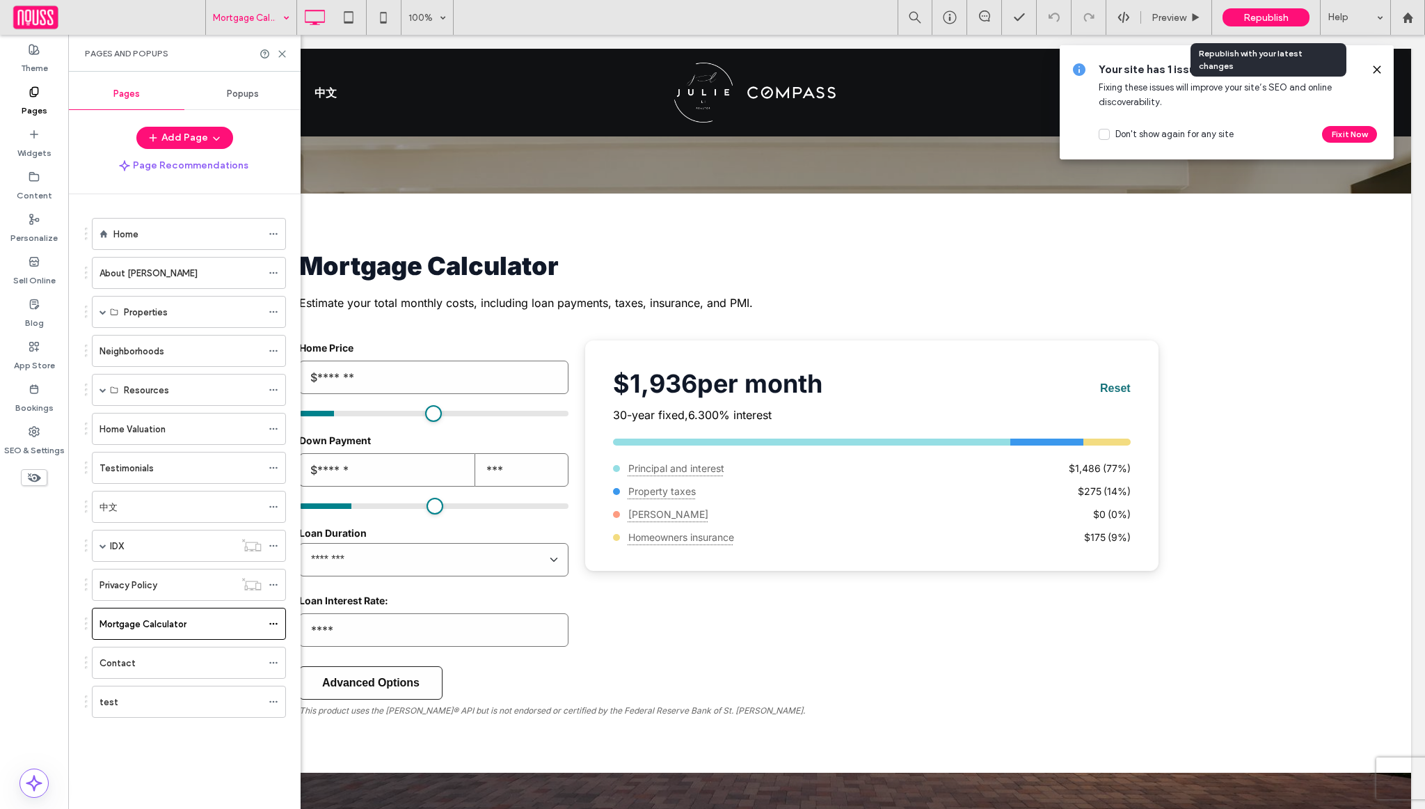
click at [1252, 16] on span "Republish" at bounding box center [1266, 18] width 45 height 12
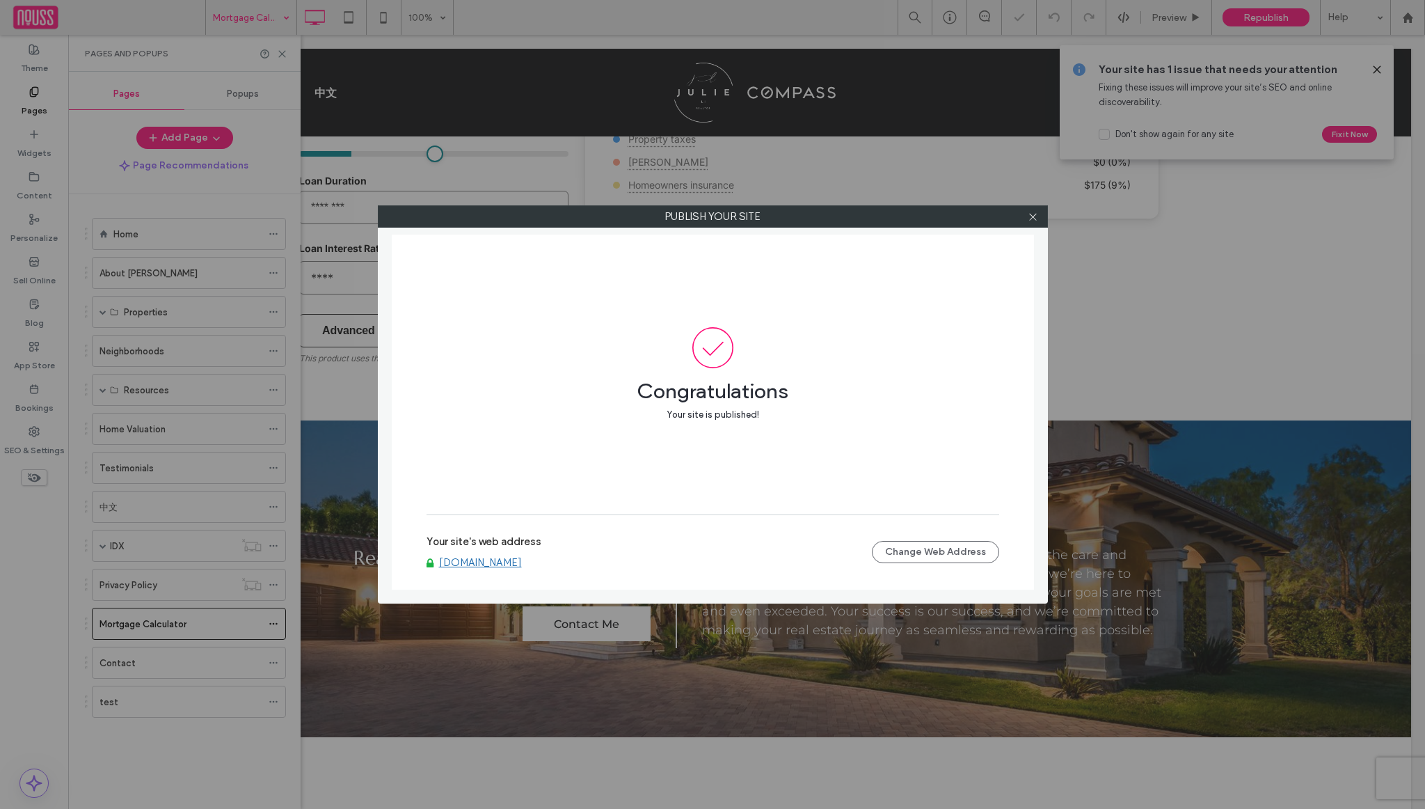
scroll to position [1214, 0]
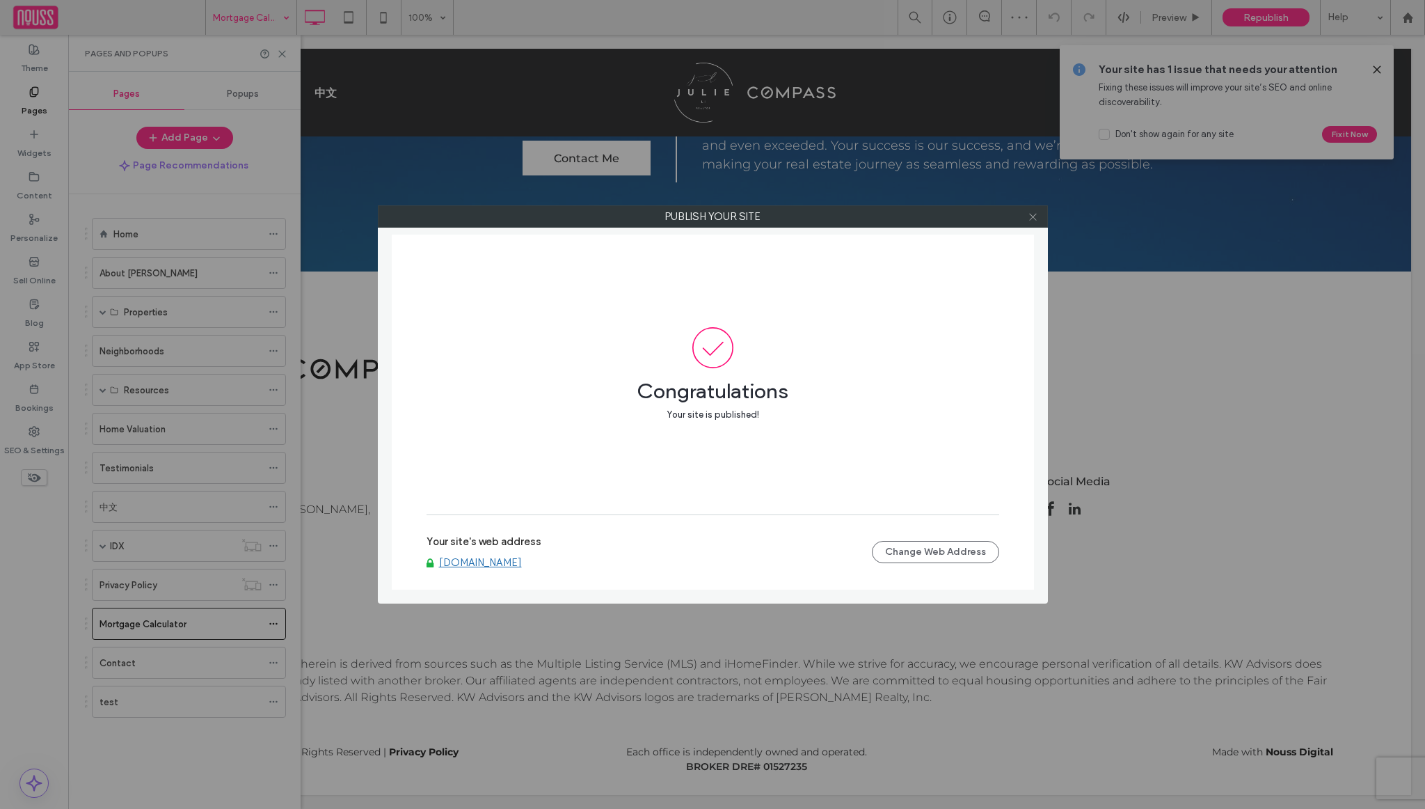
drag, startPoint x: 1027, startPoint y: 212, endPoint x: 1035, endPoint y: 217, distance: 9.7
click at [1030, 214] on div at bounding box center [1033, 216] width 21 height 21
click at [1035, 217] on icon at bounding box center [1033, 217] width 10 height 10
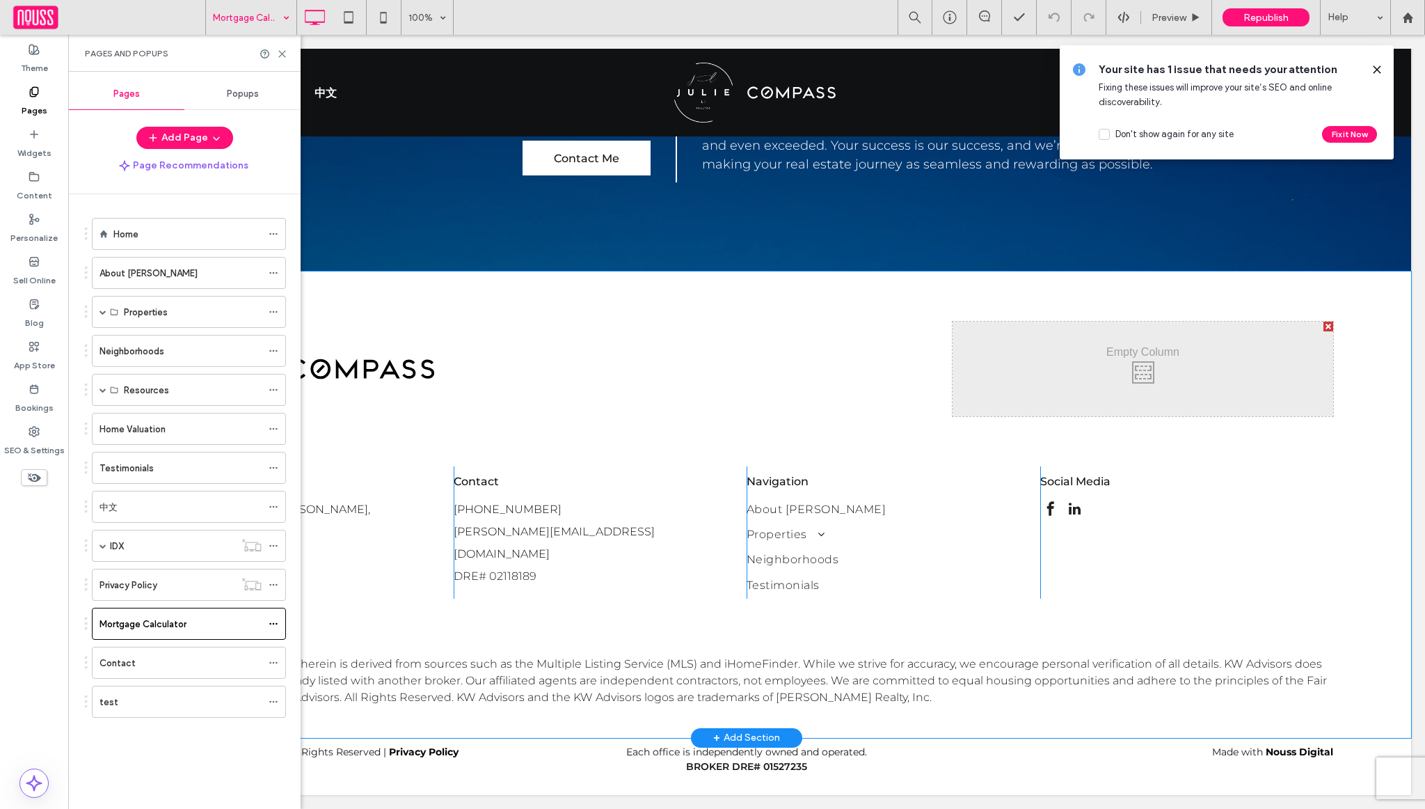
click at [1235, 274] on div "Click To Paste Compass Click To Paste Click To Paste Address [STREET_ADDRESS][P…" at bounding box center [746, 504] width 1329 height 466
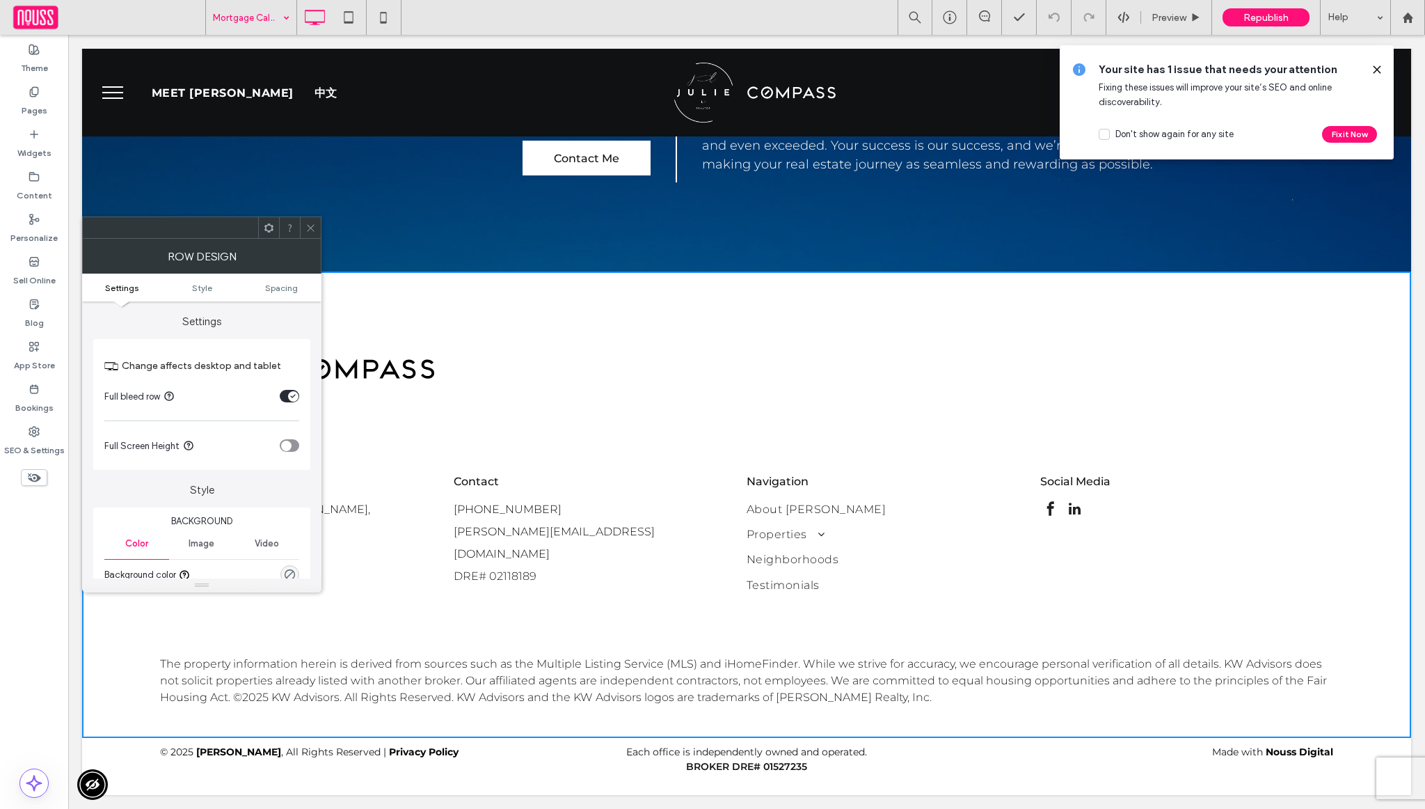
click at [317, 227] on div at bounding box center [310, 227] width 21 height 21
